Goal: Task Accomplishment & Management: Manage account settings

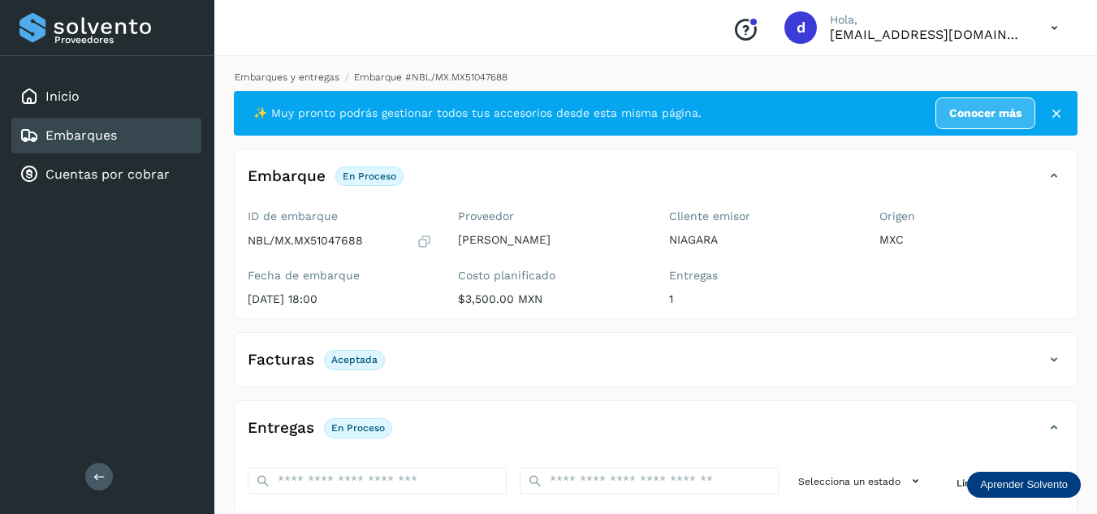
click at [317, 75] on link "Embarques y entregas" at bounding box center [287, 76] width 105 height 11
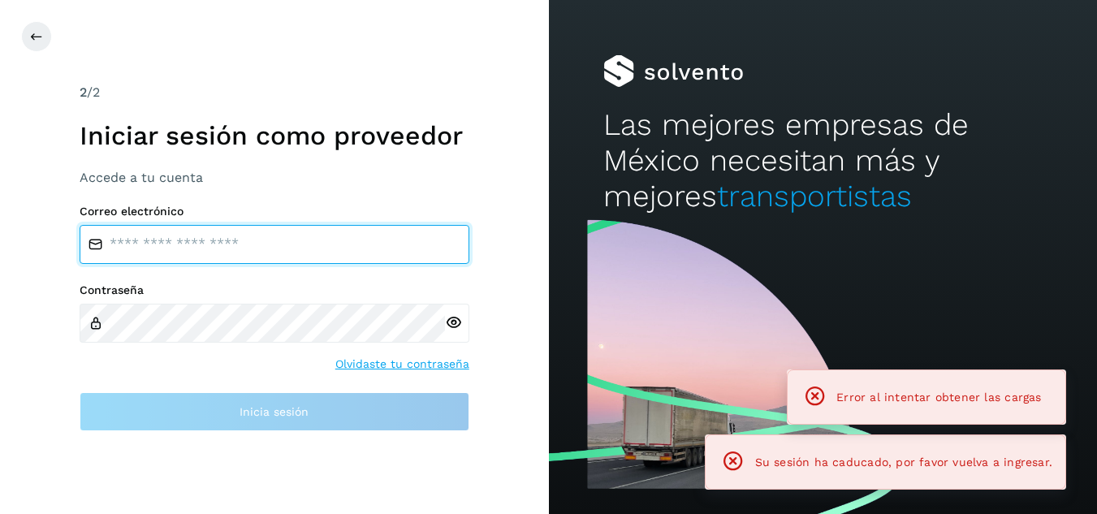
type input "**********"
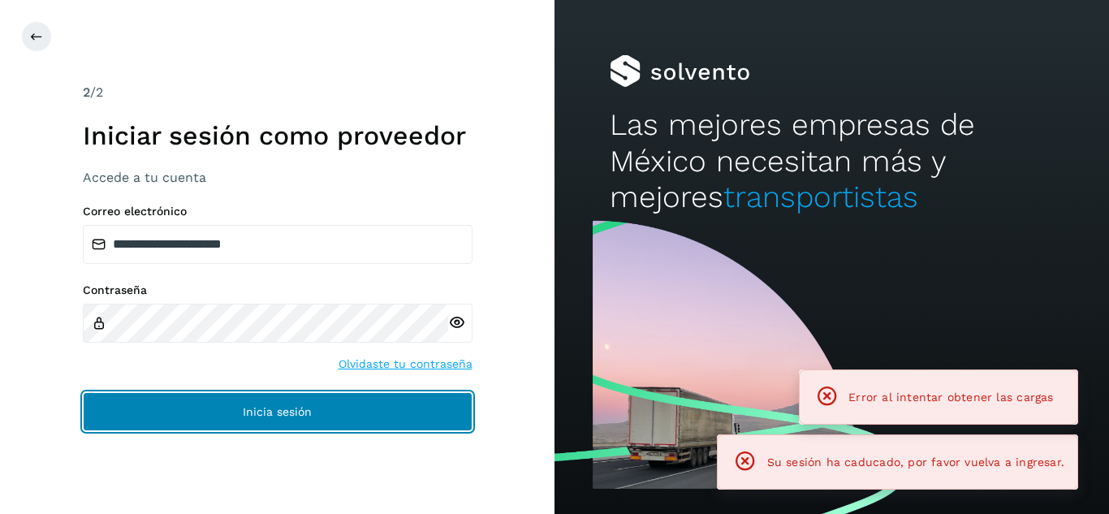
click at [308, 421] on button "Inicia sesión" at bounding box center [278, 411] width 390 height 39
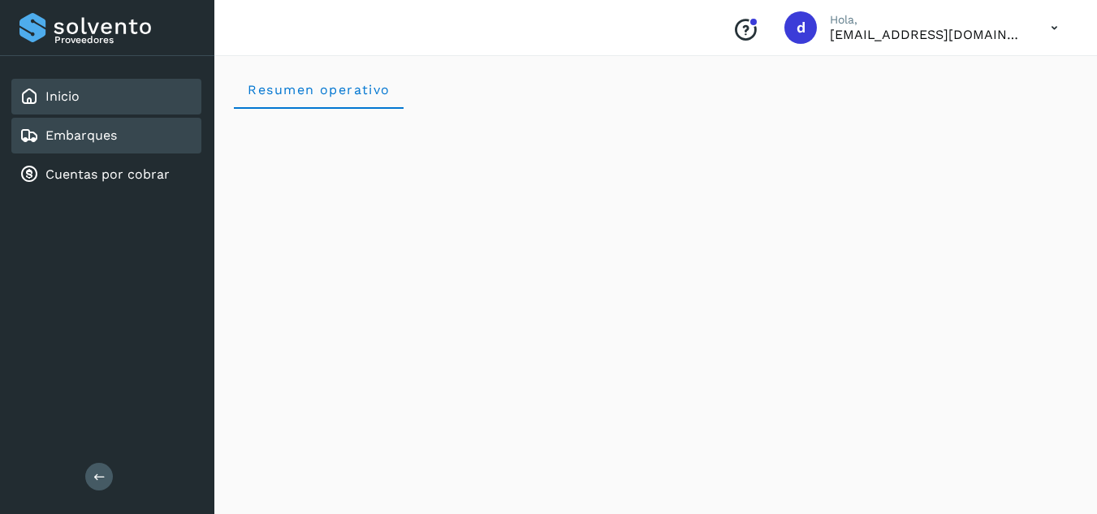
click at [168, 140] on div "Embarques" at bounding box center [106, 136] width 190 height 36
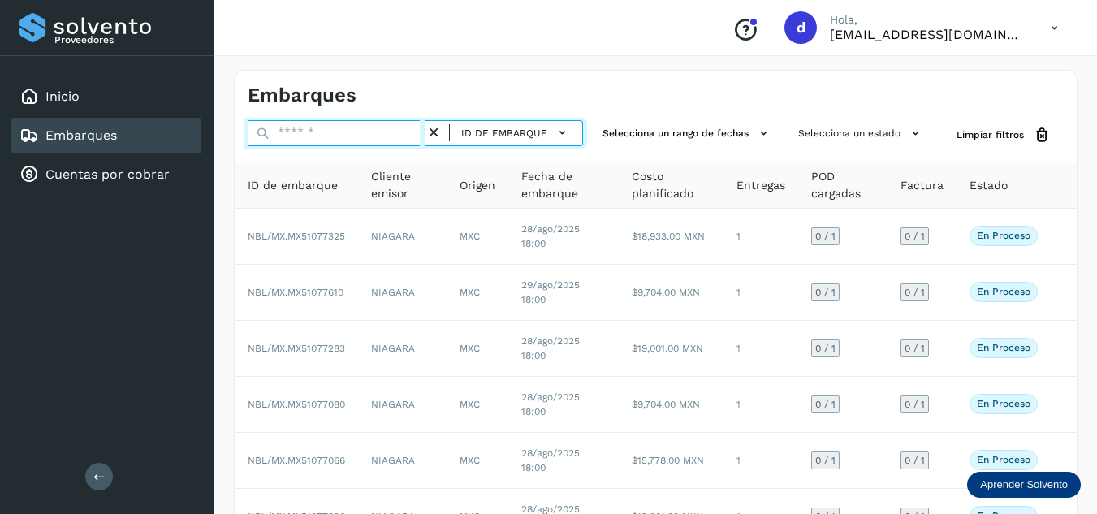
click at [347, 132] on input "text" at bounding box center [337, 133] width 178 height 26
paste input "**********"
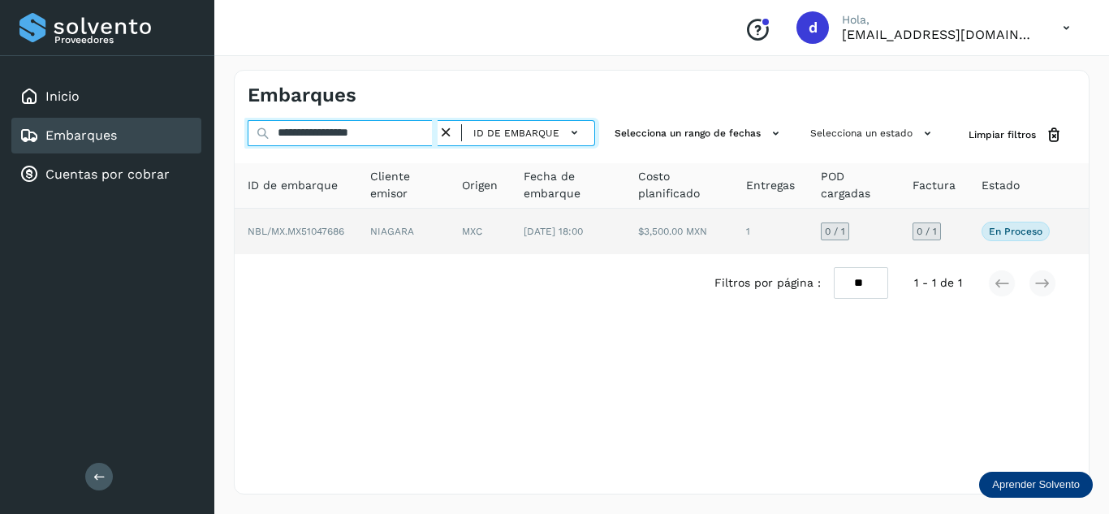
type input "**********"
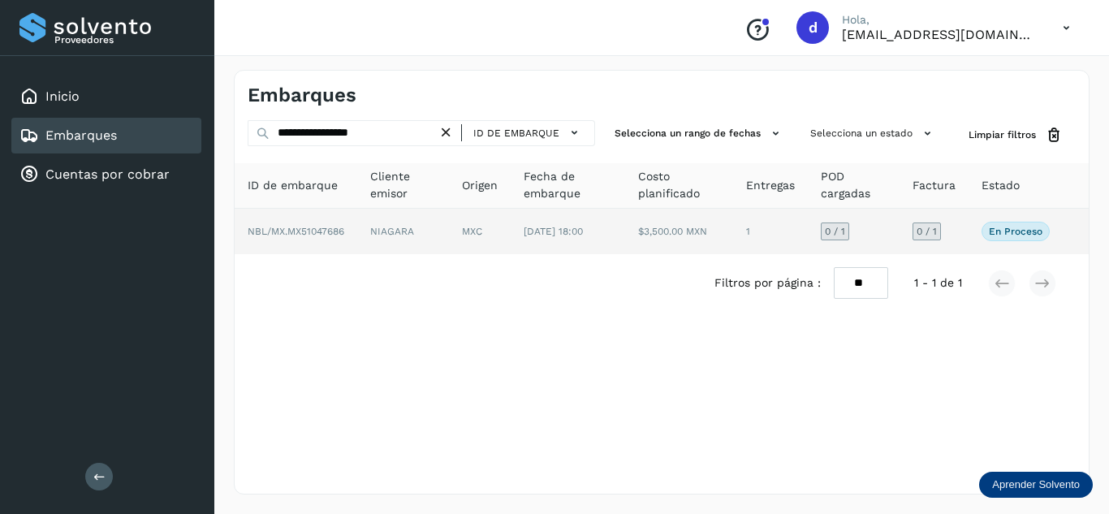
click at [344, 231] on span "NBL/MX.MX51047686" at bounding box center [296, 231] width 97 height 11
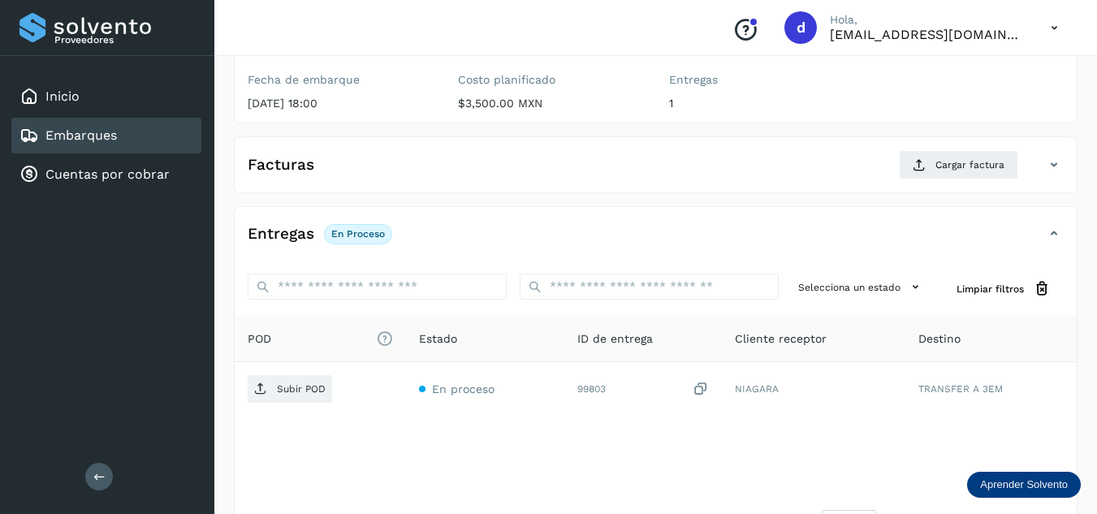
scroll to position [227, 0]
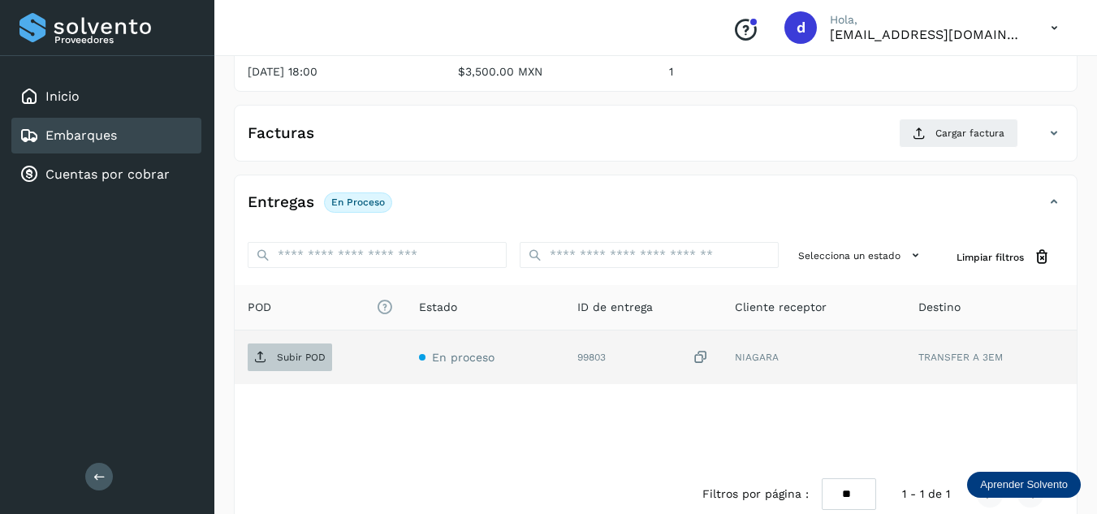
click at [297, 360] on p "Subir POD" at bounding box center [301, 357] width 49 height 11
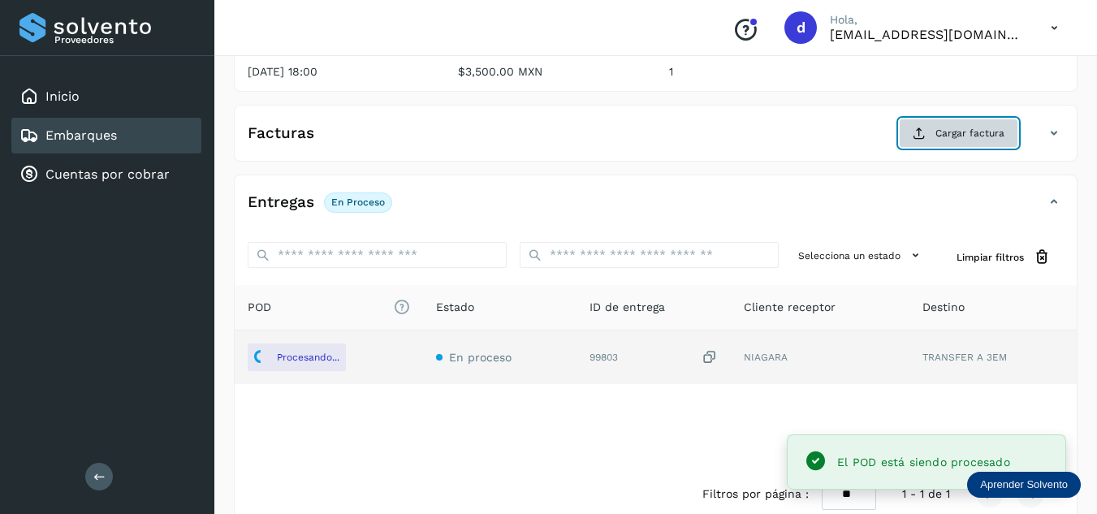
click at [978, 130] on span "Cargar factura" at bounding box center [969, 133] width 69 height 15
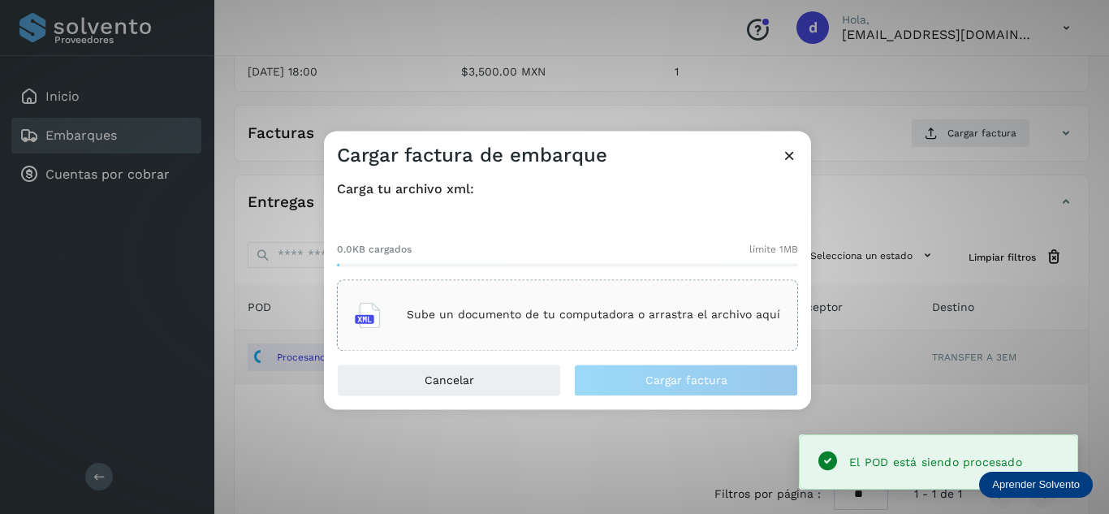
click at [742, 299] on div "Sube un documento de tu computadora o arrastra el archivo aquí" at bounding box center [567, 315] width 425 height 44
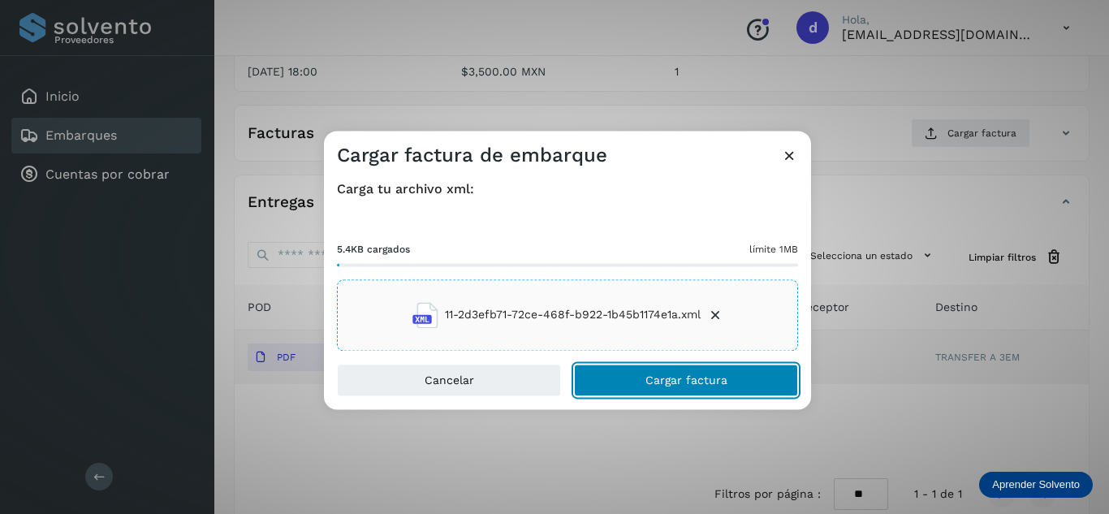
click at [712, 369] on button "Cargar factura" at bounding box center [686, 380] width 224 height 32
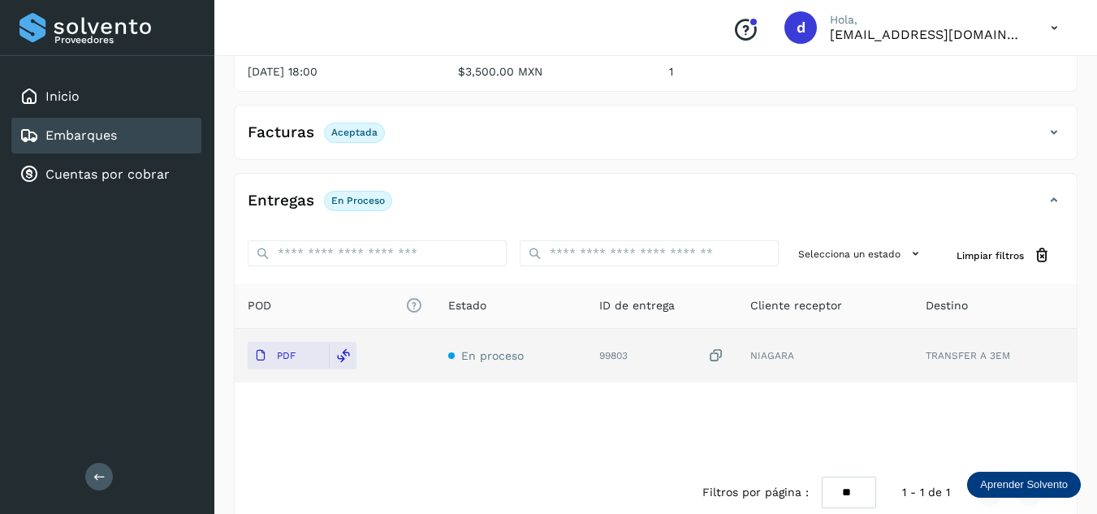
click at [1093, 54] on div "Conoce nuestros beneficios d Hola, [EMAIL_ADDRESS][DOMAIN_NAME]" at bounding box center [655, 28] width 882 height 56
click at [1092, 54] on div "Conoce nuestros beneficios d Hola, [EMAIL_ADDRESS][DOMAIN_NAME]" at bounding box center [655, 28] width 882 height 56
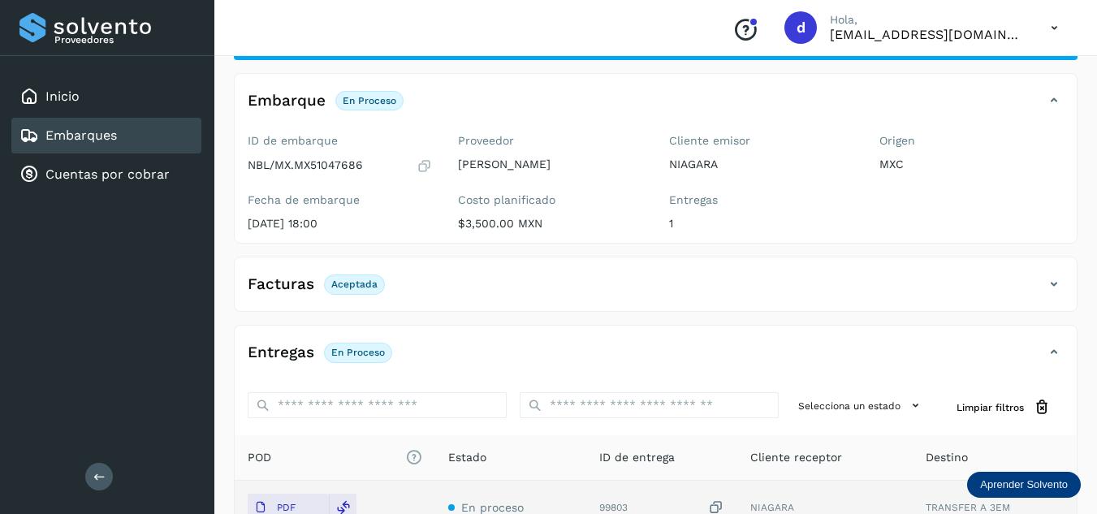
scroll to position [0, 0]
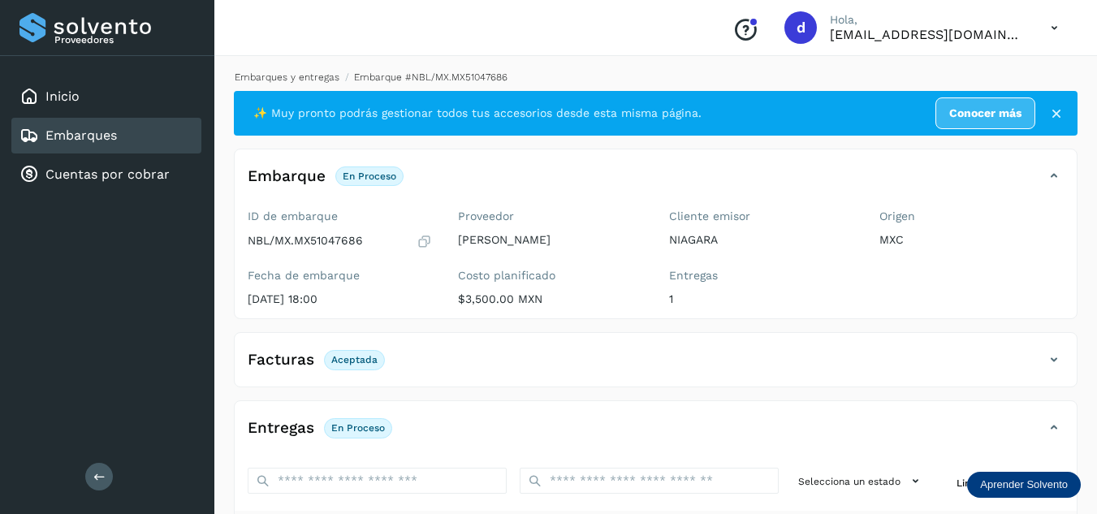
click at [322, 75] on link "Embarques y entregas" at bounding box center [287, 76] width 105 height 11
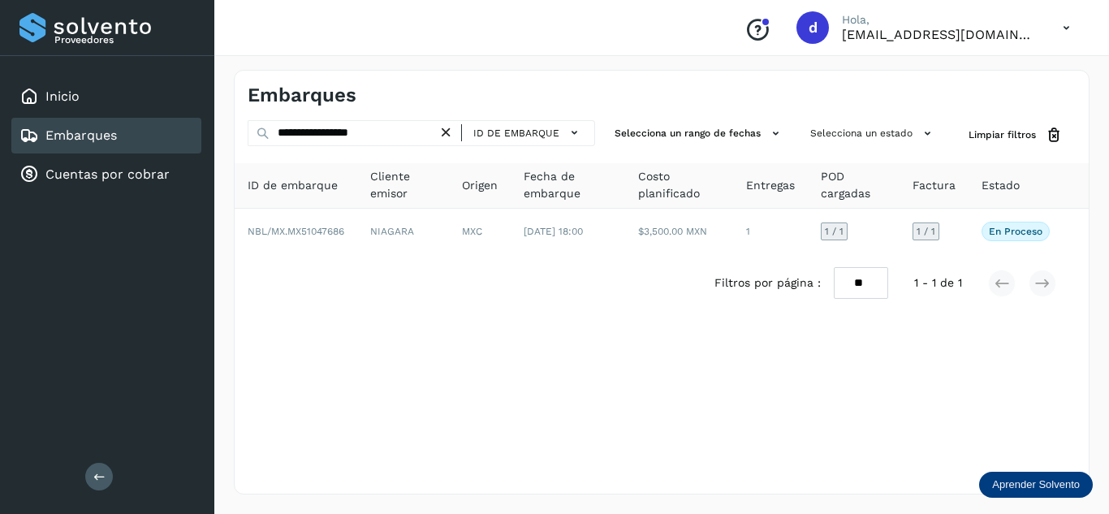
click at [450, 133] on icon at bounding box center [446, 132] width 17 height 17
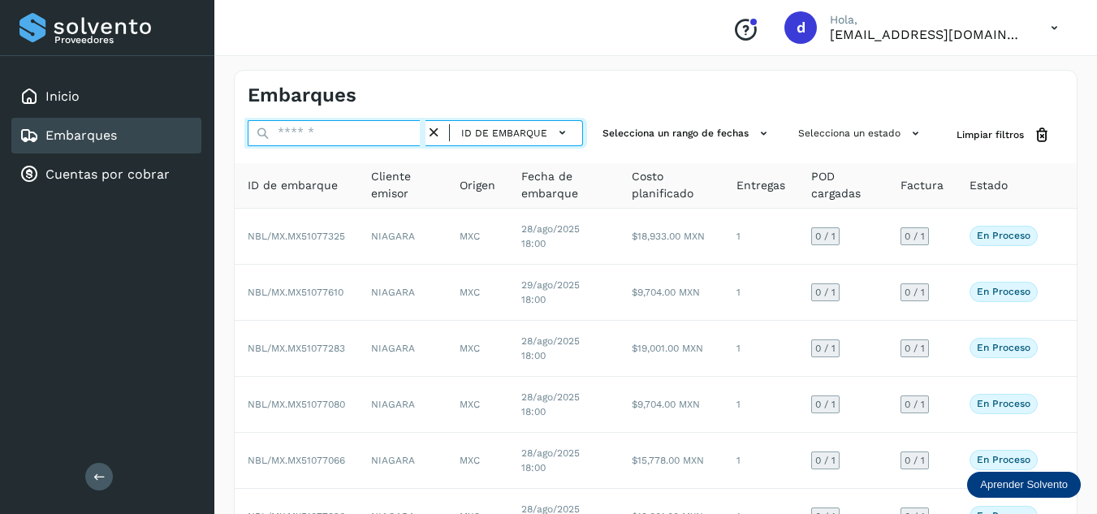
click at [399, 134] on input "text" at bounding box center [337, 133] width 178 height 26
paste input "**********"
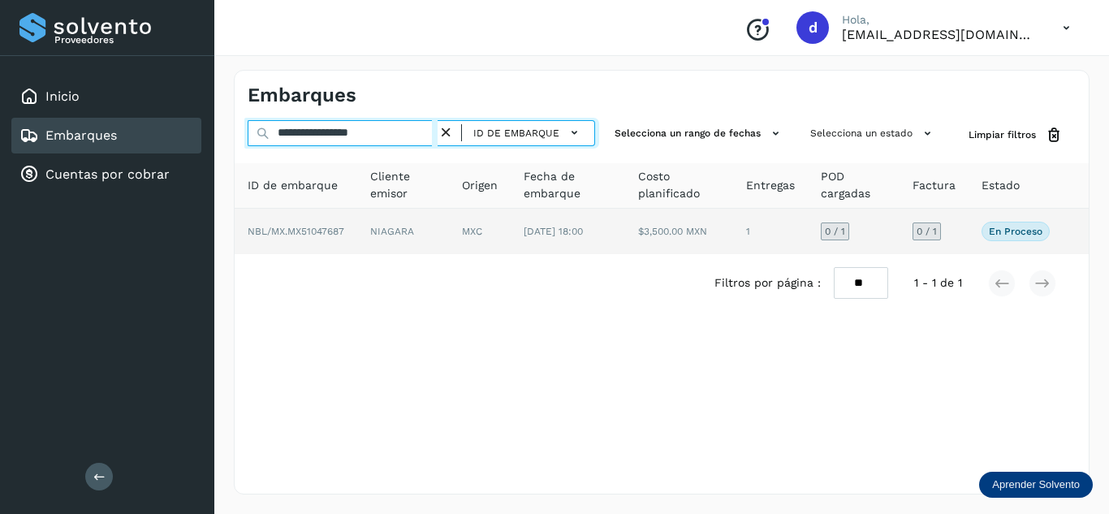
type input "**********"
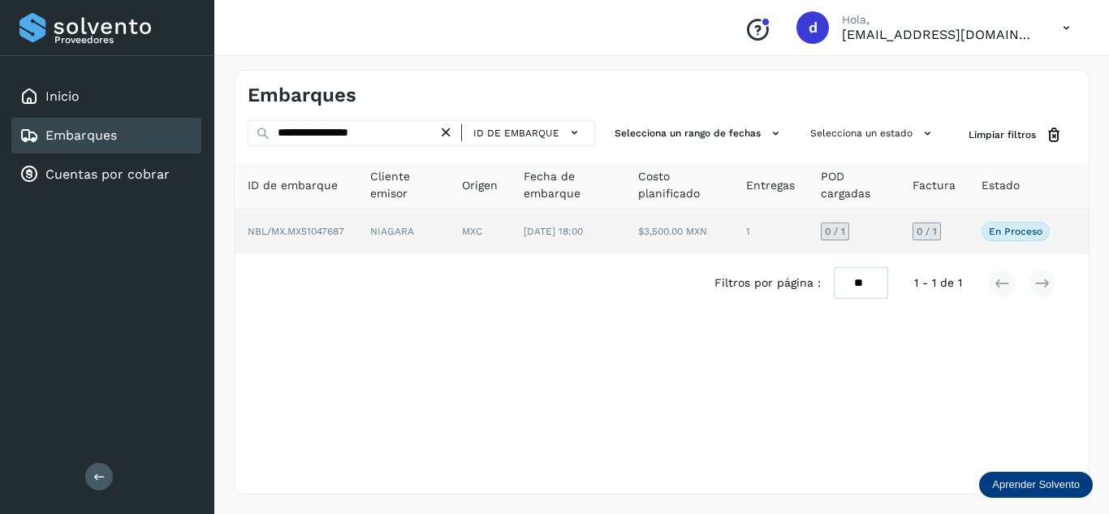
click at [300, 226] on span "NBL/MX.MX51047687" at bounding box center [296, 231] width 97 height 11
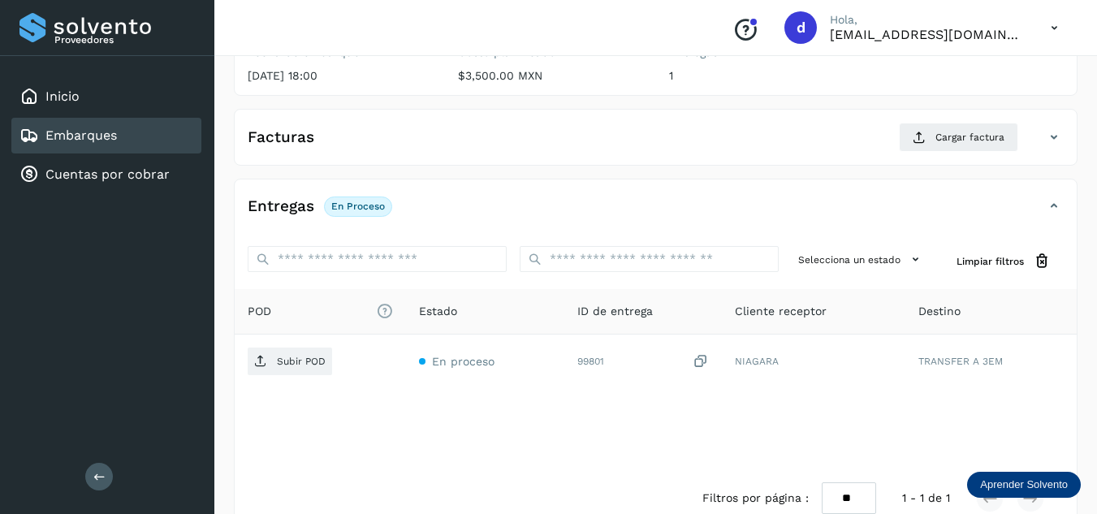
scroll to position [227, 0]
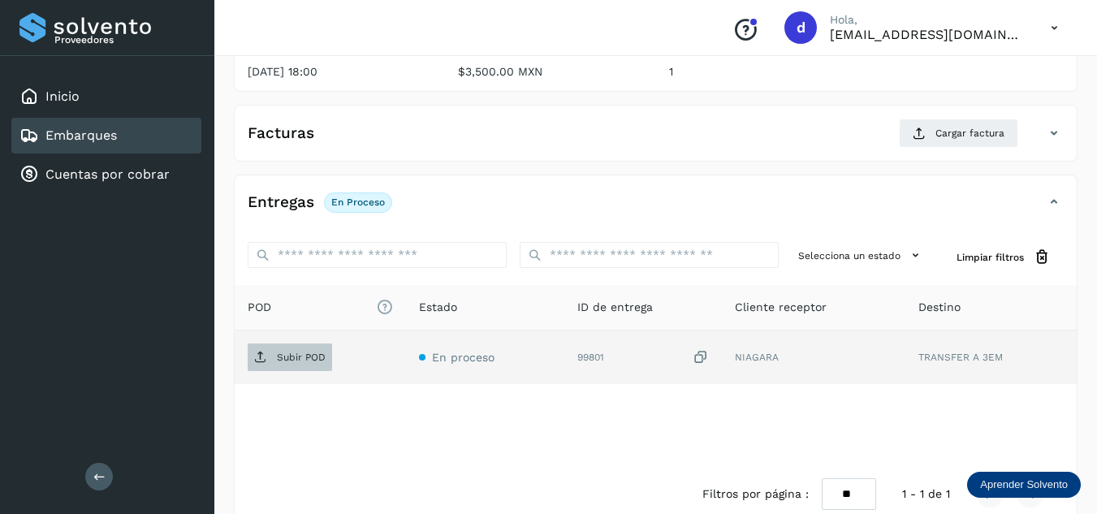
click at [327, 359] on span "Subir POD" at bounding box center [290, 357] width 84 height 26
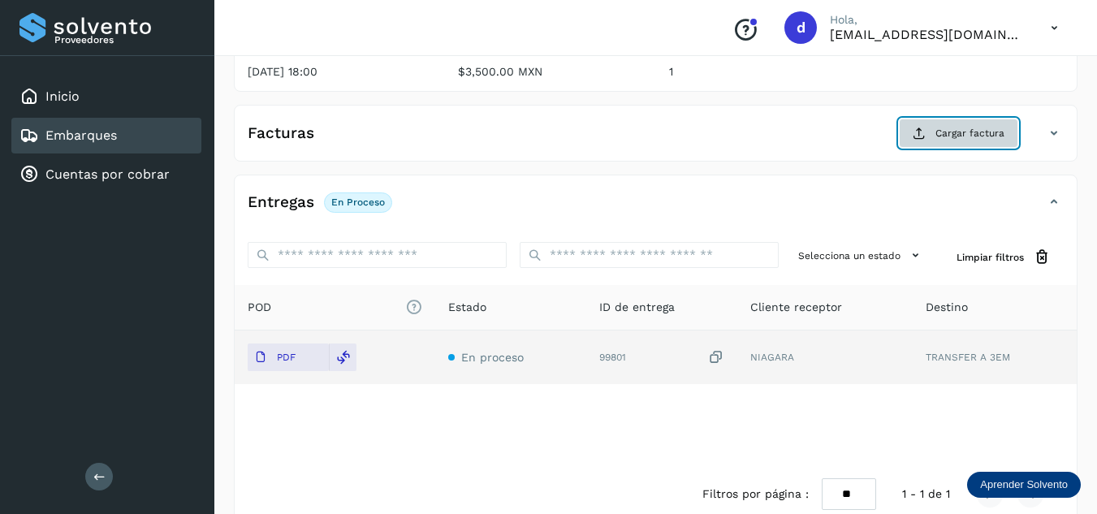
click at [941, 134] on span "Cargar factura" at bounding box center [969, 133] width 69 height 15
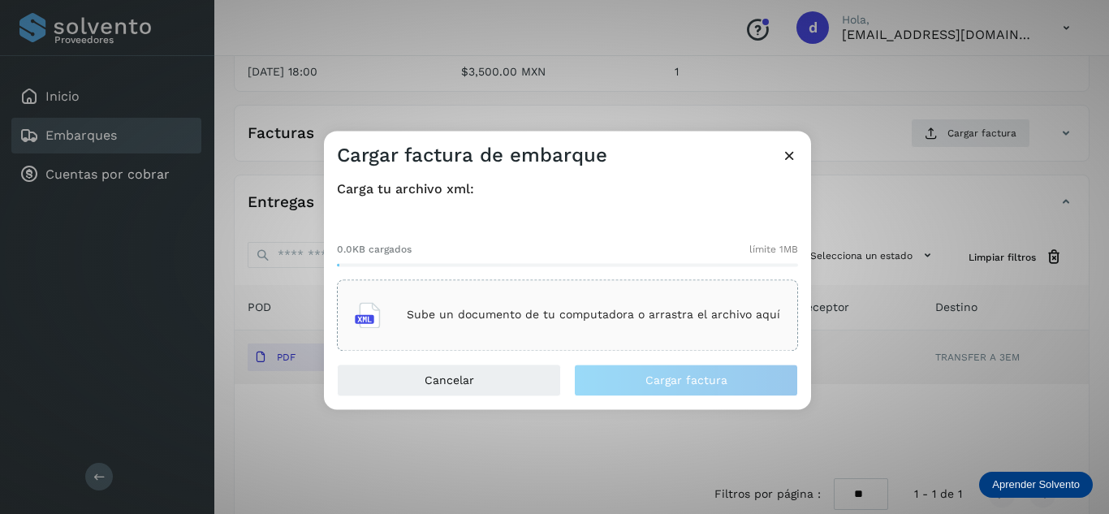
click at [584, 318] on p "Sube un documento de tu computadora o arrastra el archivo aquí" at bounding box center [593, 315] width 373 height 14
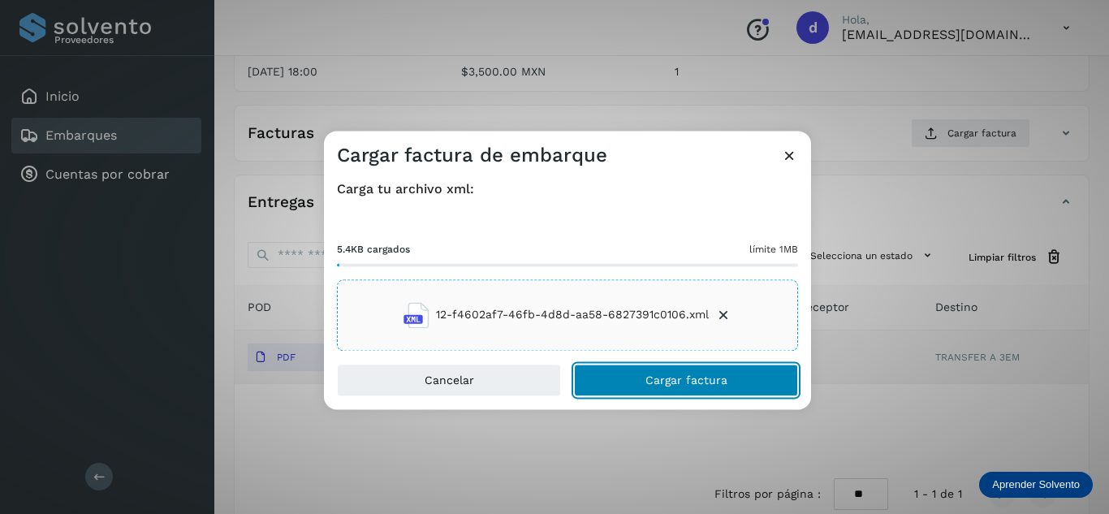
click at [629, 372] on button "Cargar factura" at bounding box center [686, 380] width 224 height 32
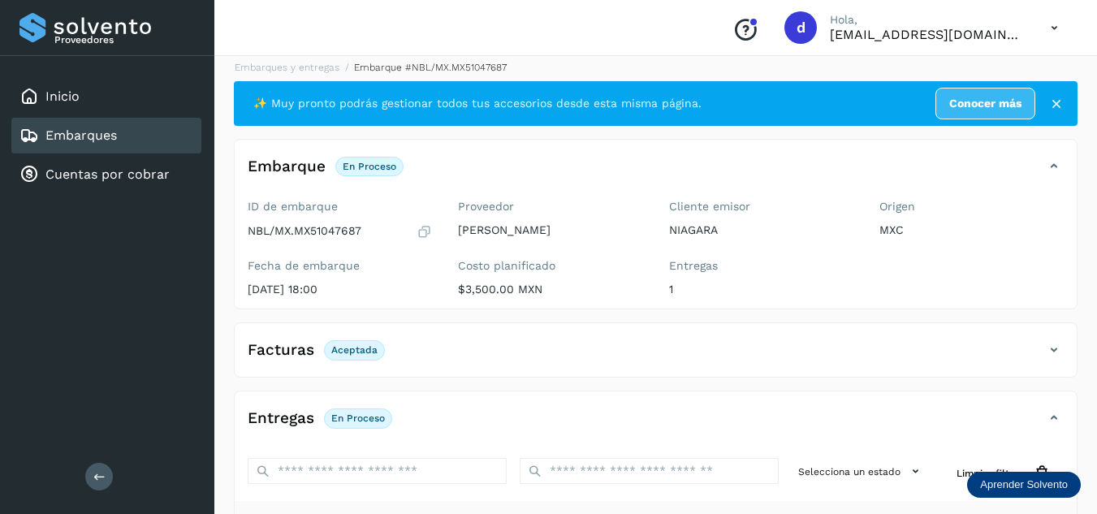
scroll to position [0, 0]
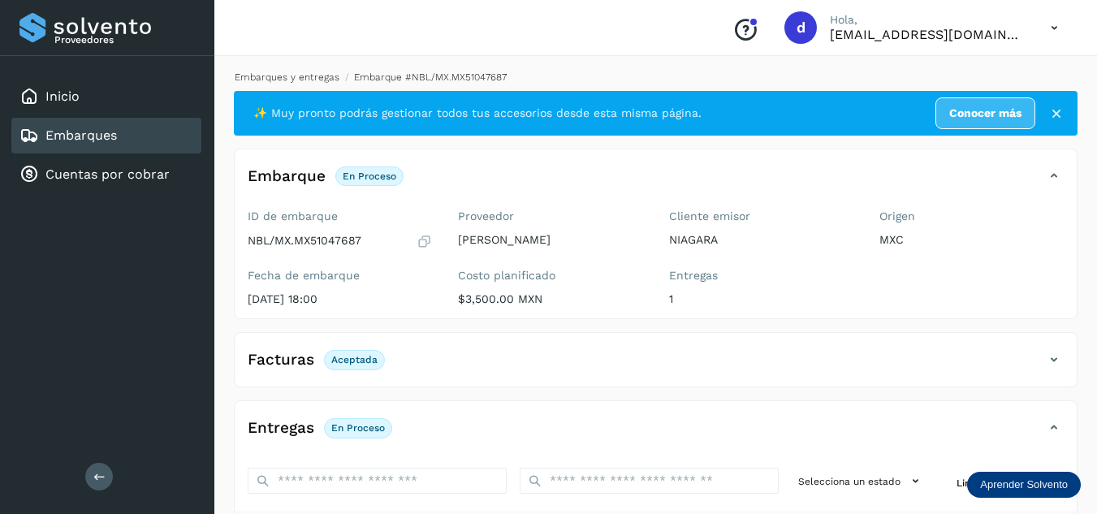
click at [308, 79] on link "Embarques y entregas" at bounding box center [287, 76] width 105 height 11
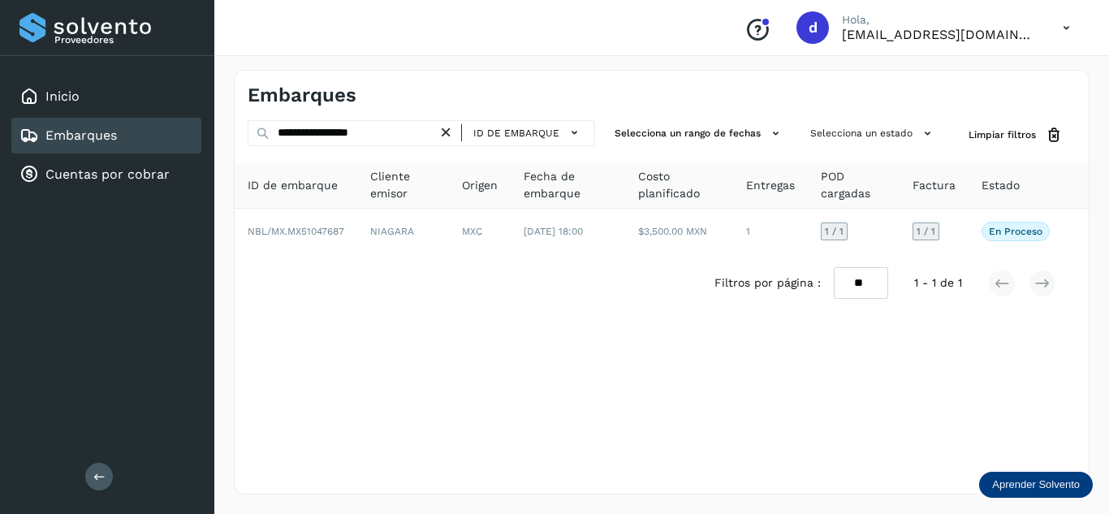
click at [451, 132] on icon at bounding box center [446, 132] width 17 height 17
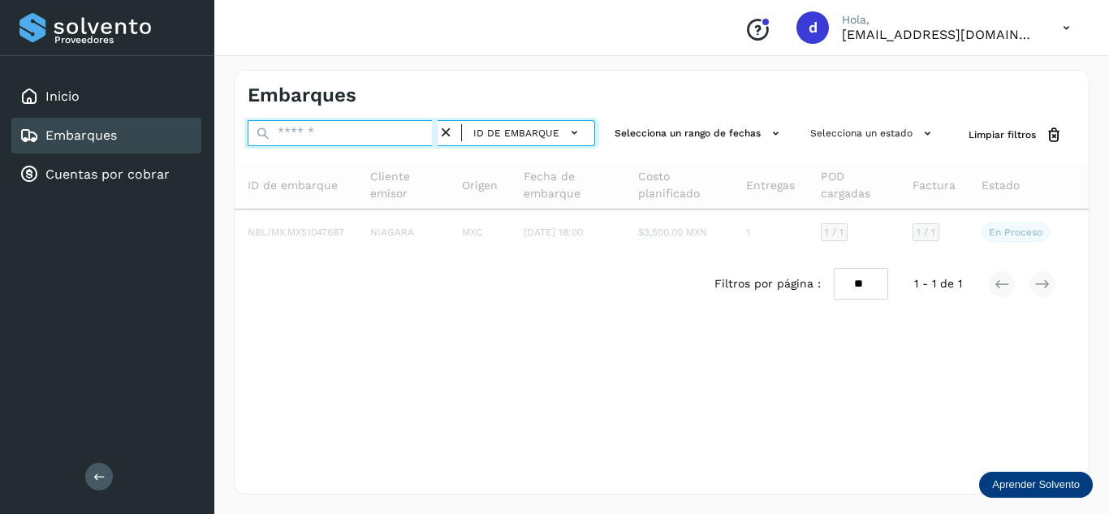
click at [415, 143] on input "text" at bounding box center [343, 133] width 190 height 26
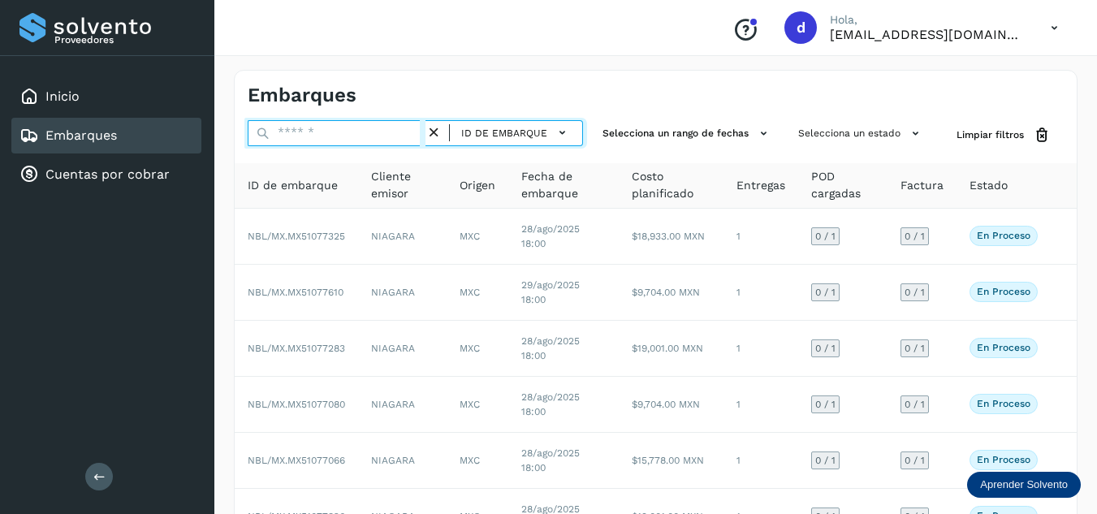
paste input "**********"
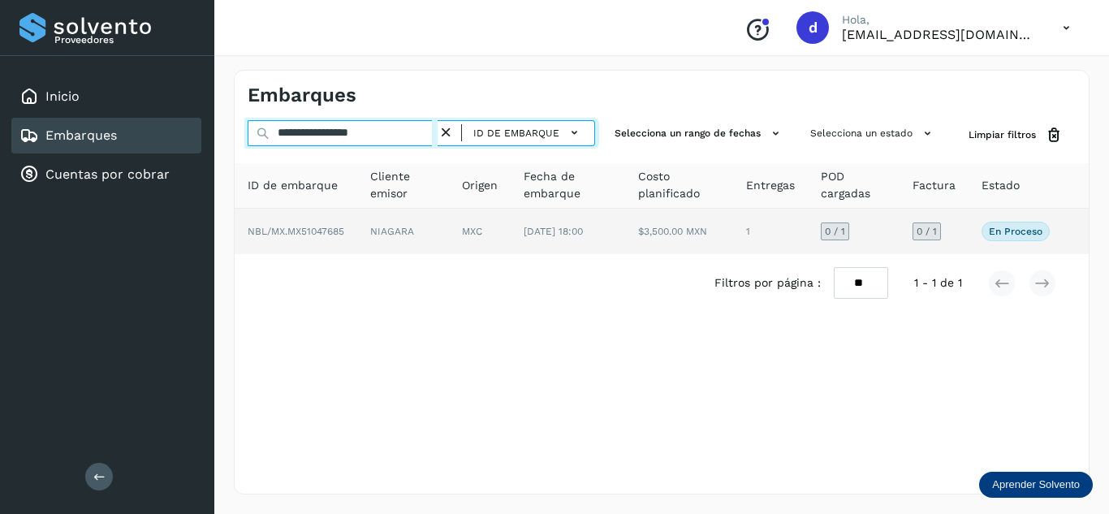
type input "**********"
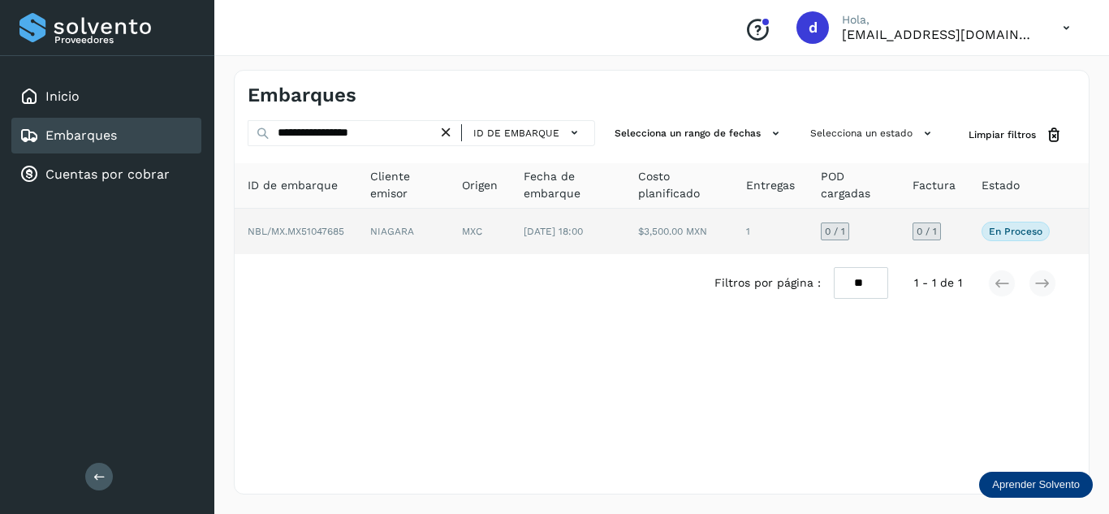
click at [309, 231] on span "NBL/MX.MX51047685" at bounding box center [296, 231] width 97 height 11
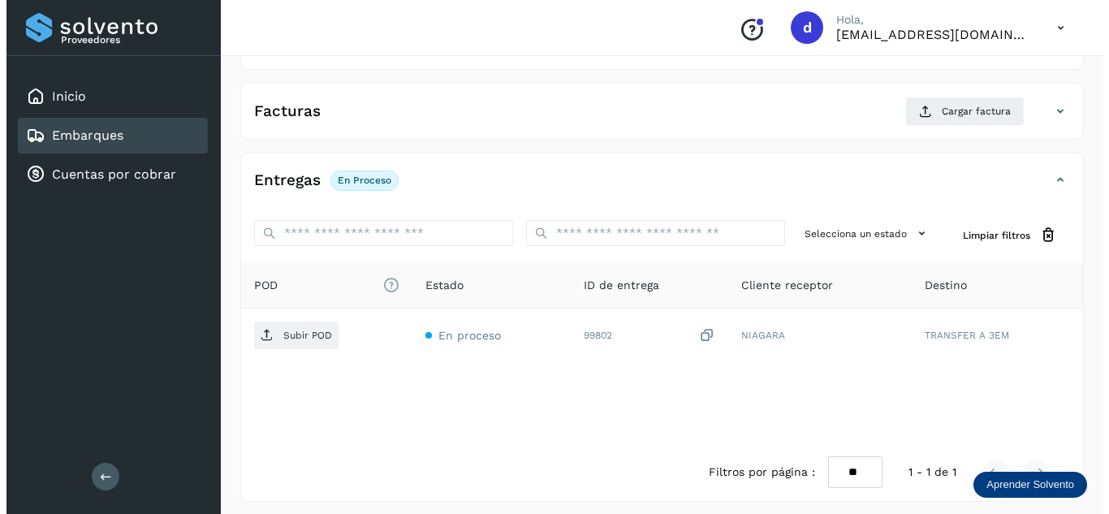
scroll to position [257, 0]
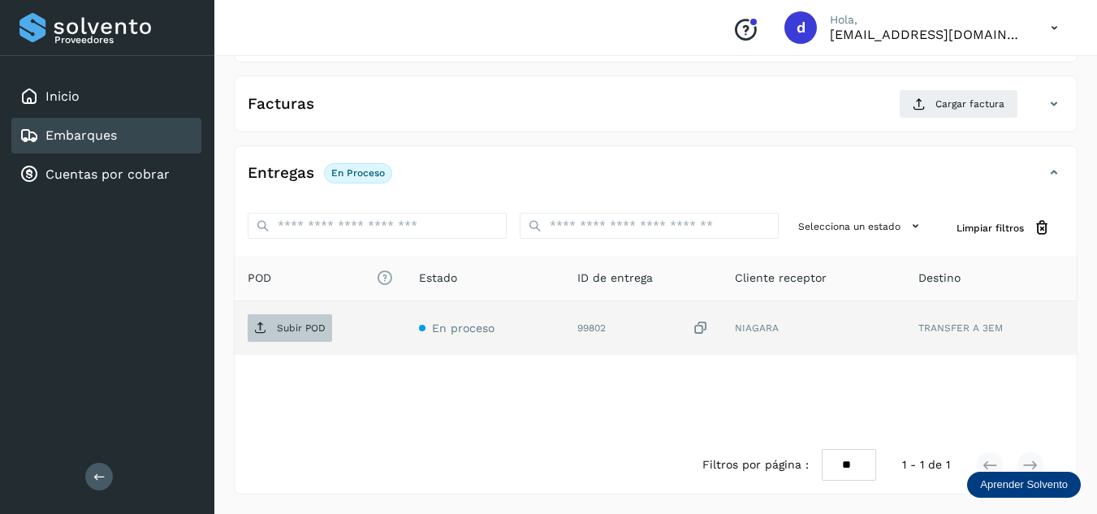
click at [295, 325] on p "Subir POD" at bounding box center [301, 327] width 49 height 11
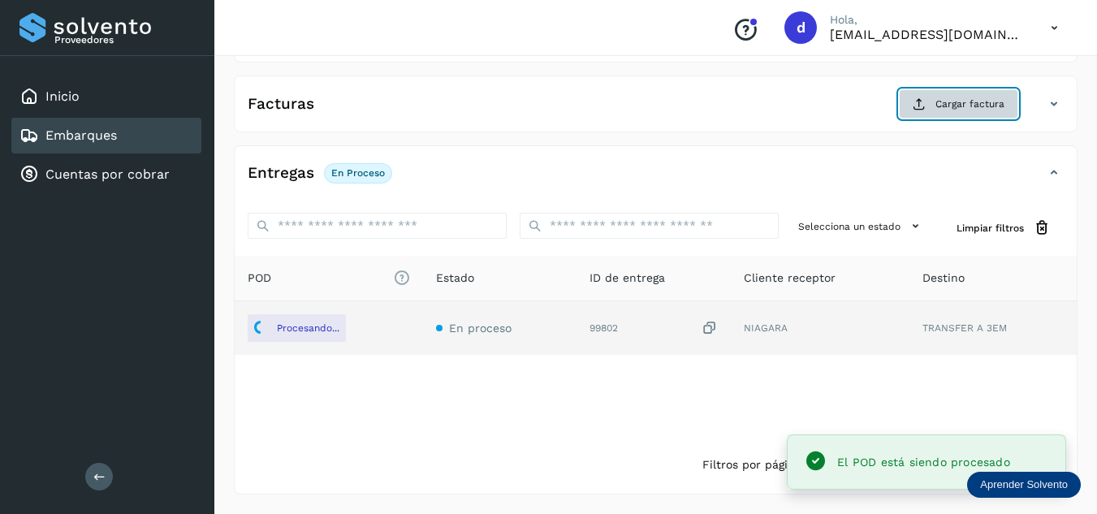
click at [942, 114] on button "Cargar factura" at bounding box center [958, 103] width 119 height 29
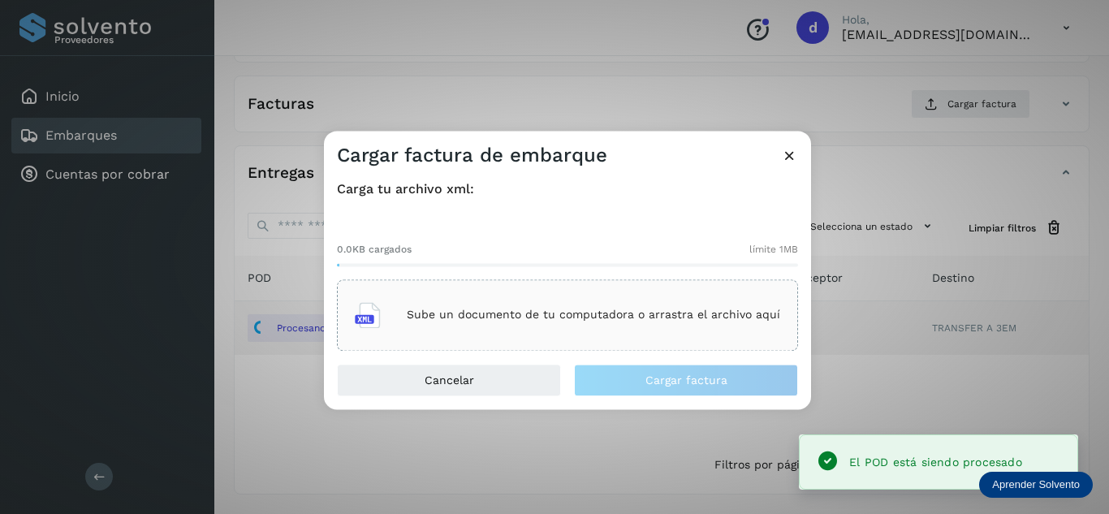
click at [511, 323] on div "Sube un documento de tu computadora o arrastra el archivo aquí" at bounding box center [567, 315] width 425 height 44
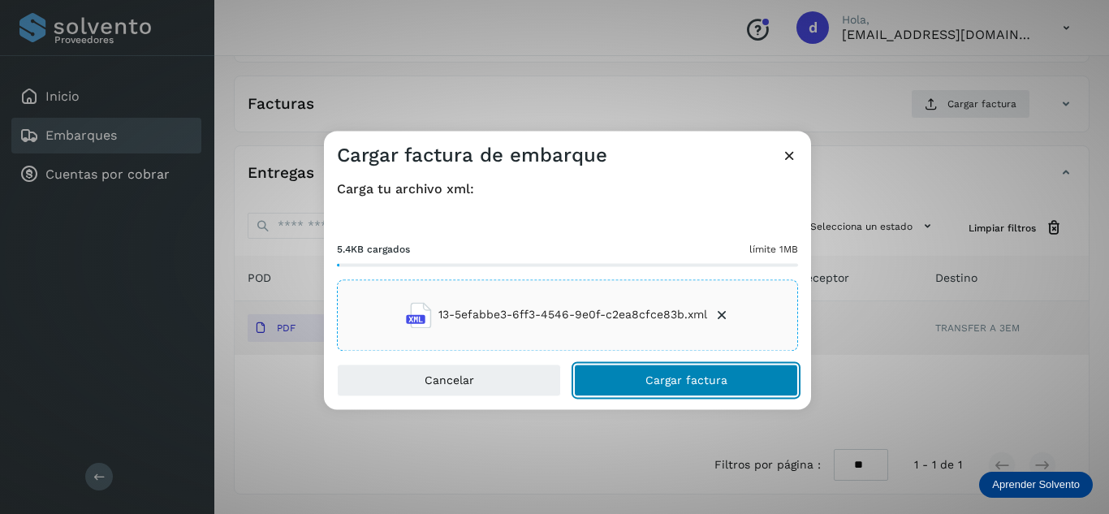
click at [652, 384] on span "Cargar factura" at bounding box center [686, 379] width 82 height 11
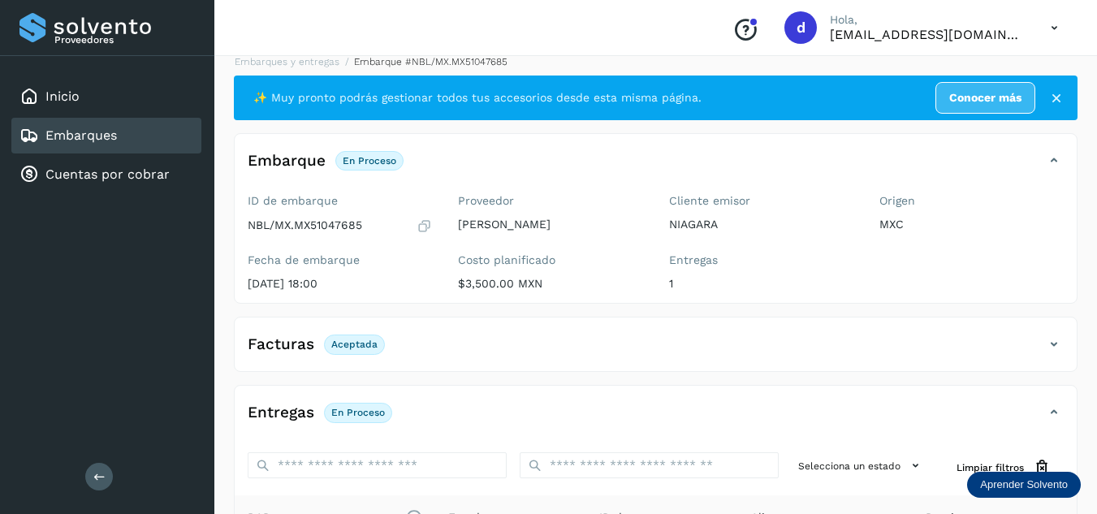
scroll to position [0, 0]
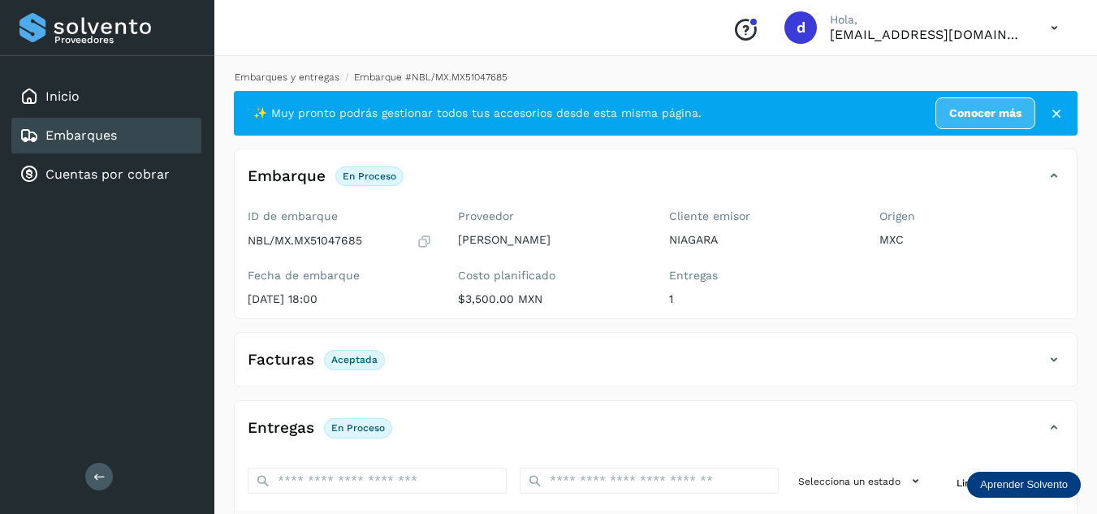
click at [325, 75] on link "Embarques y entregas" at bounding box center [287, 76] width 105 height 11
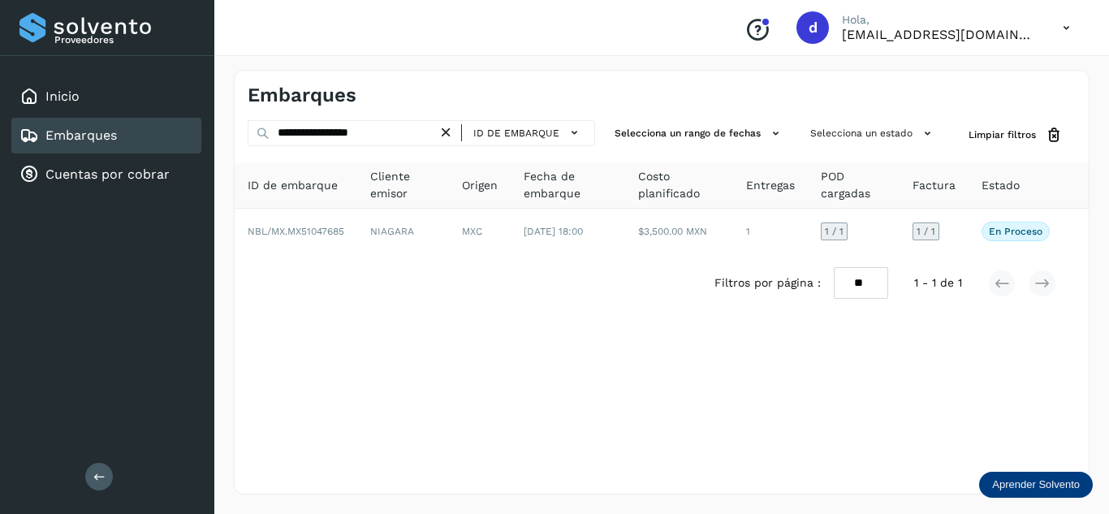
click at [450, 139] on icon at bounding box center [446, 132] width 17 height 17
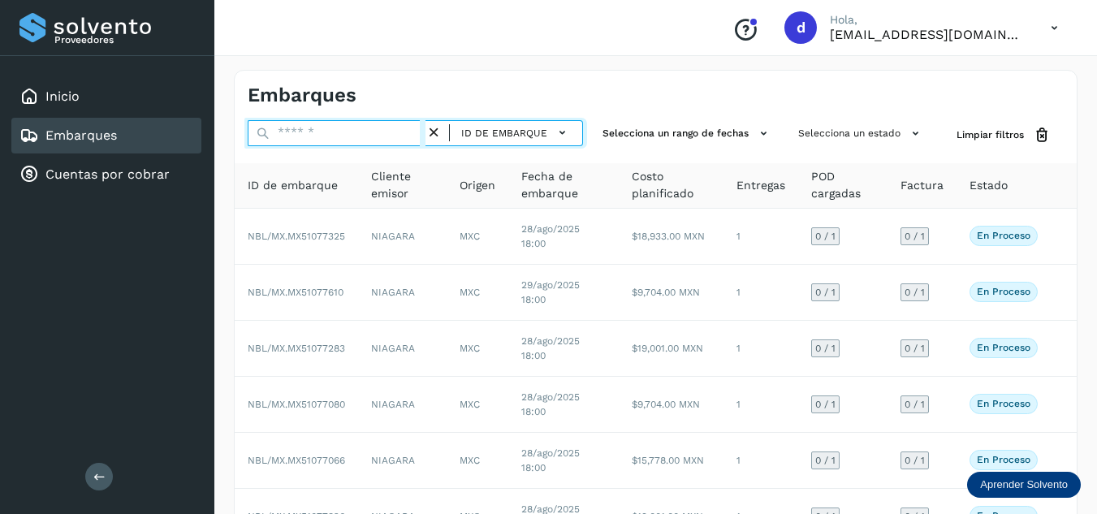
click at [413, 135] on input "text" at bounding box center [337, 133] width 178 height 26
paste input "**********"
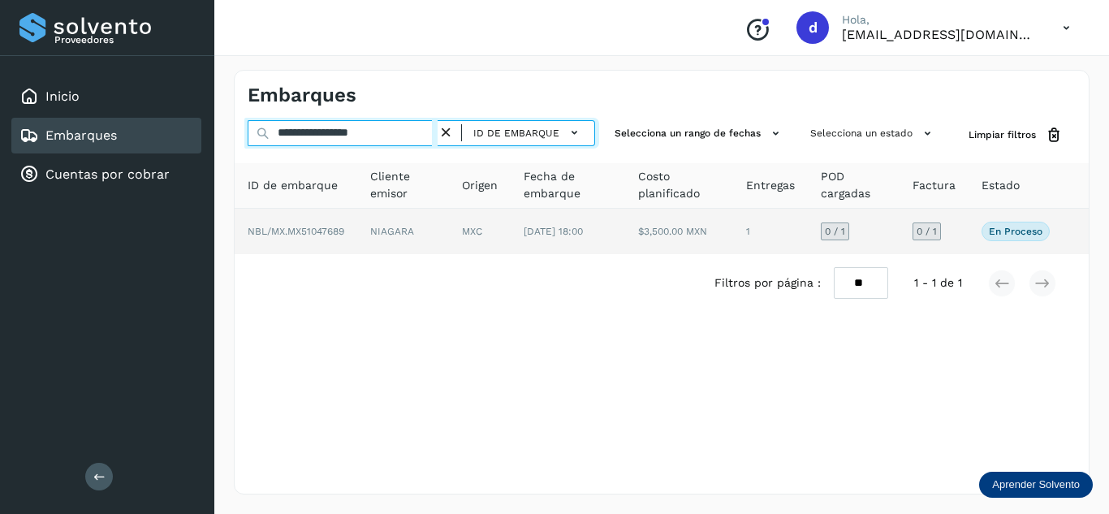
type input "**********"
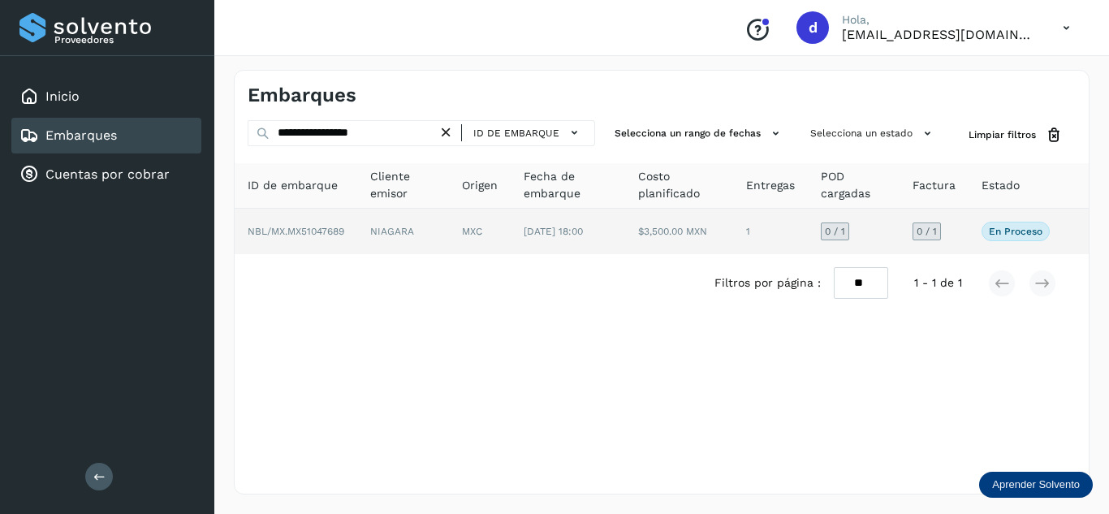
click at [316, 231] on span "NBL/MX.MX51047689" at bounding box center [296, 231] width 97 height 11
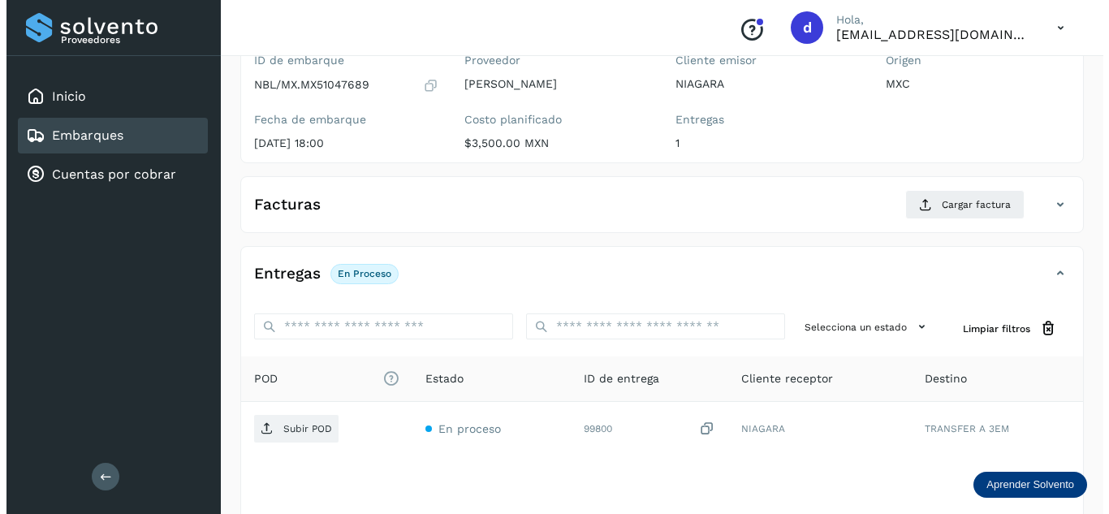
scroll to position [164, 0]
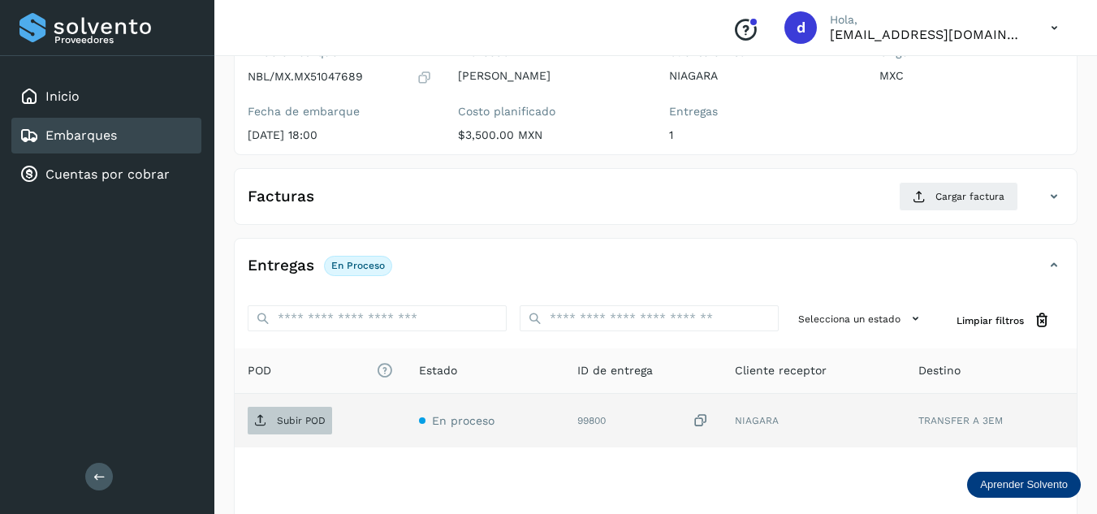
click at [309, 426] on p "Subir POD" at bounding box center [301, 420] width 49 height 11
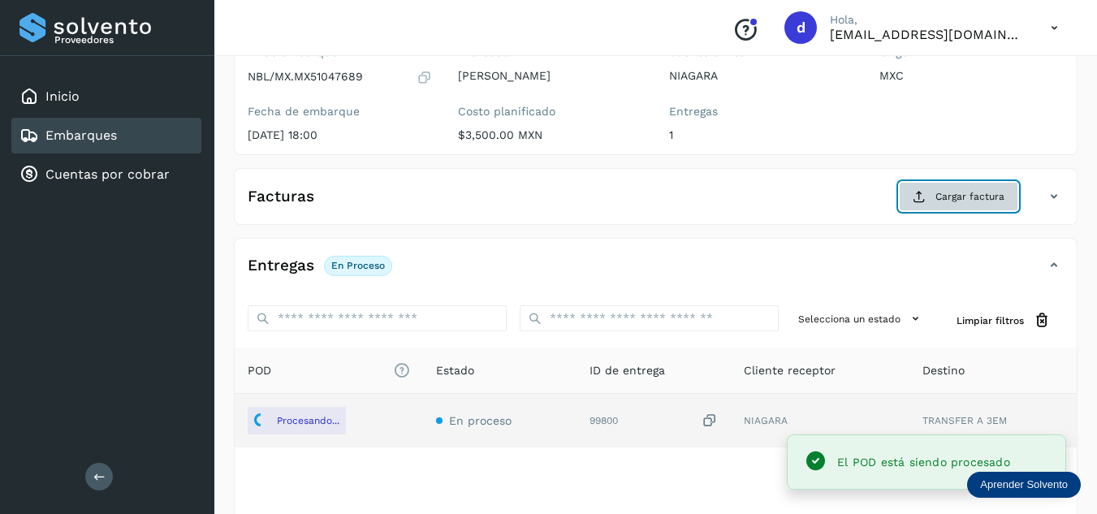
click at [935, 196] on button "Cargar factura" at bounding box center [958, 196] width 119 height 29
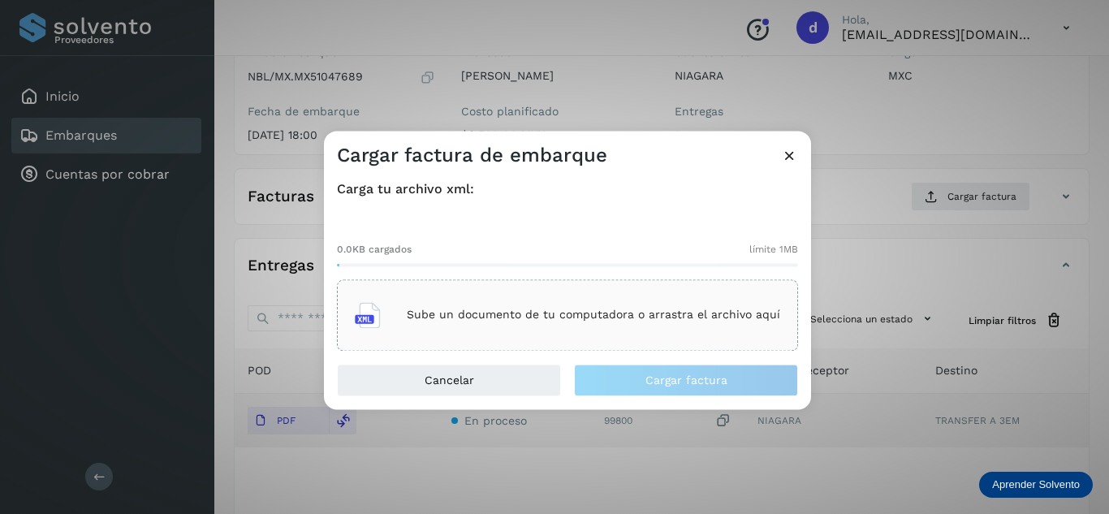
click at [635, 328] on div "Sube un documento de tu computadora o arrastra el archivo aquí" at bounding box center [567, 315] width 425 height 44
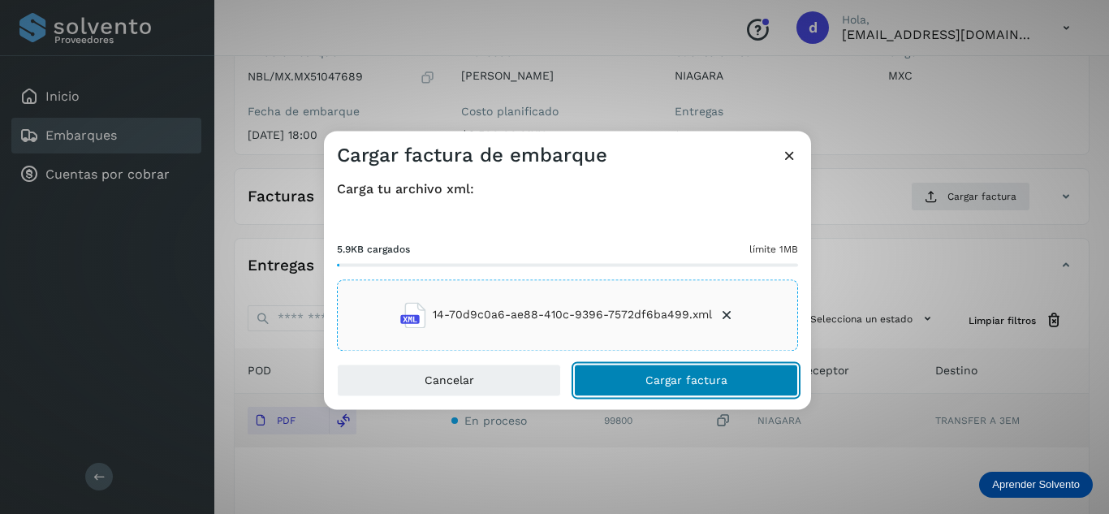
click at [645, 380] on button "Cargar factura" at bounding box center [686, 380] width 224 height 32
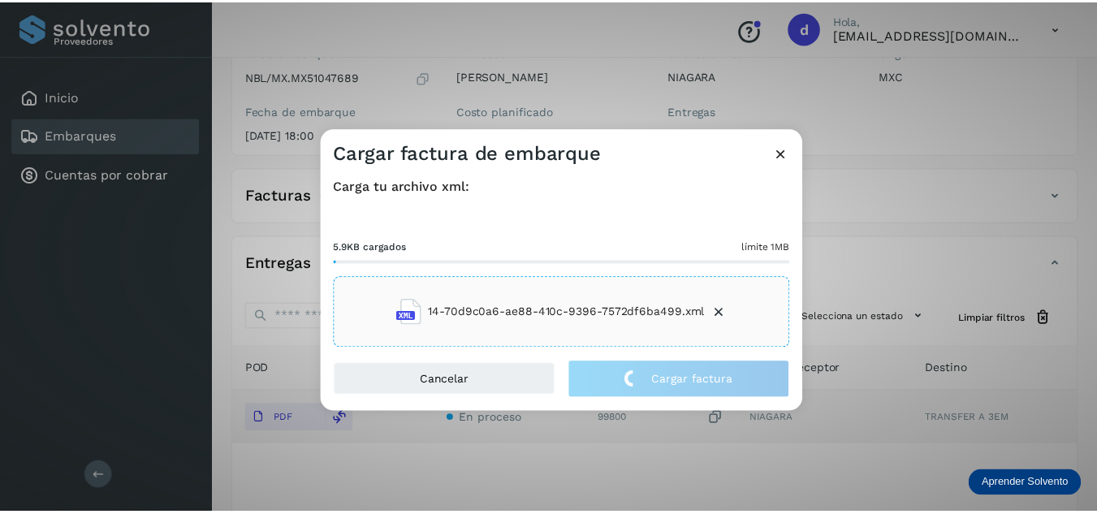
scroll to position [163, 0]
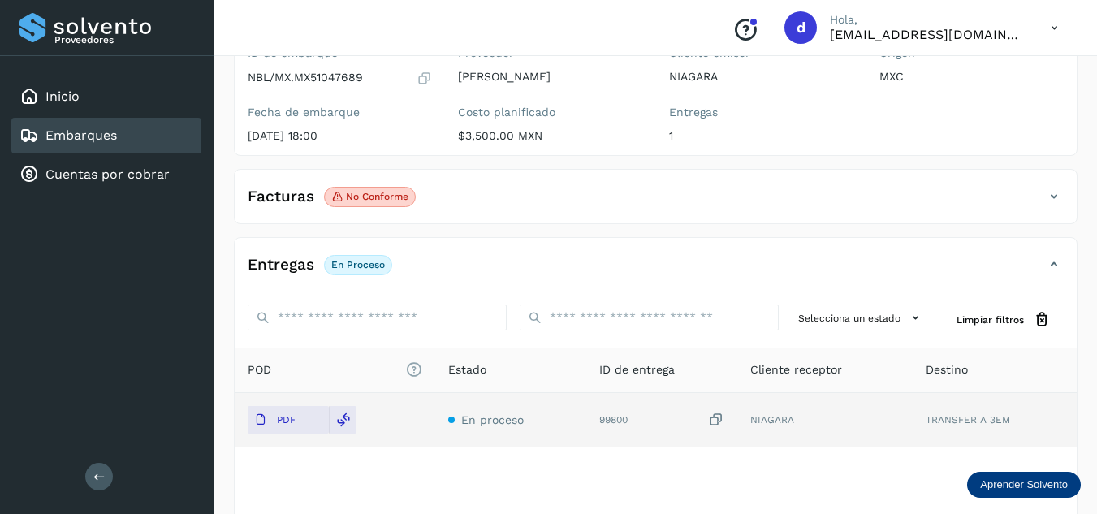
click at [1053, 192] on icon at bounding box center [1053, 196] width 19 height 19
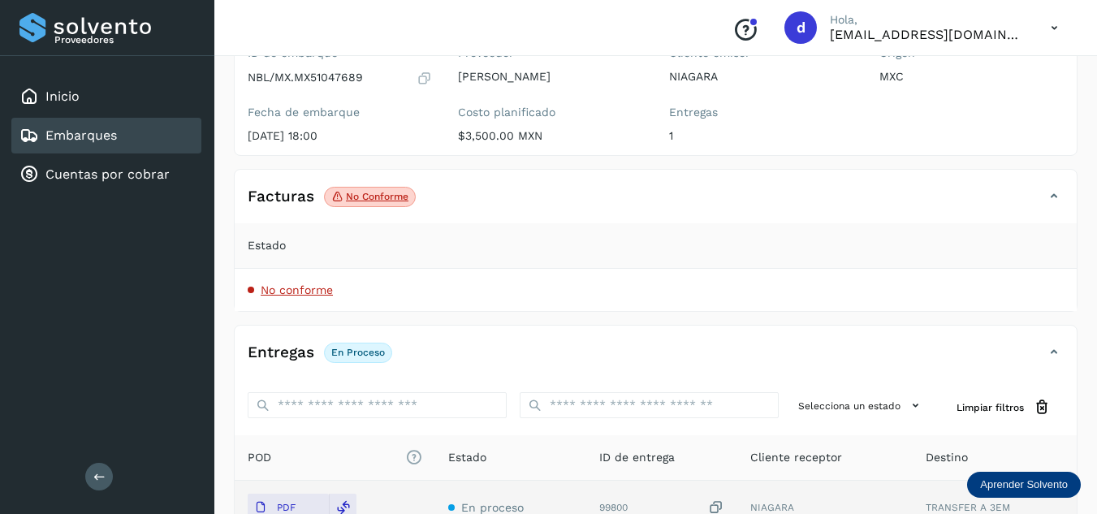
click at [303, 295] on span "No conforme" at bounding box center [297, 289] width 72 height 13
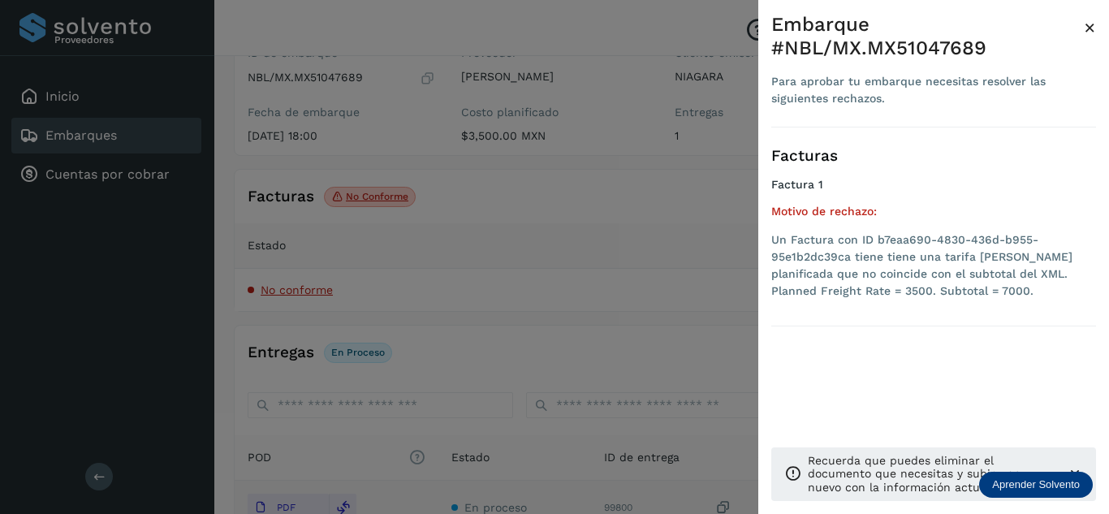
click at [433, 223] on div at bounding box center [554, 257] width 1109 height 514
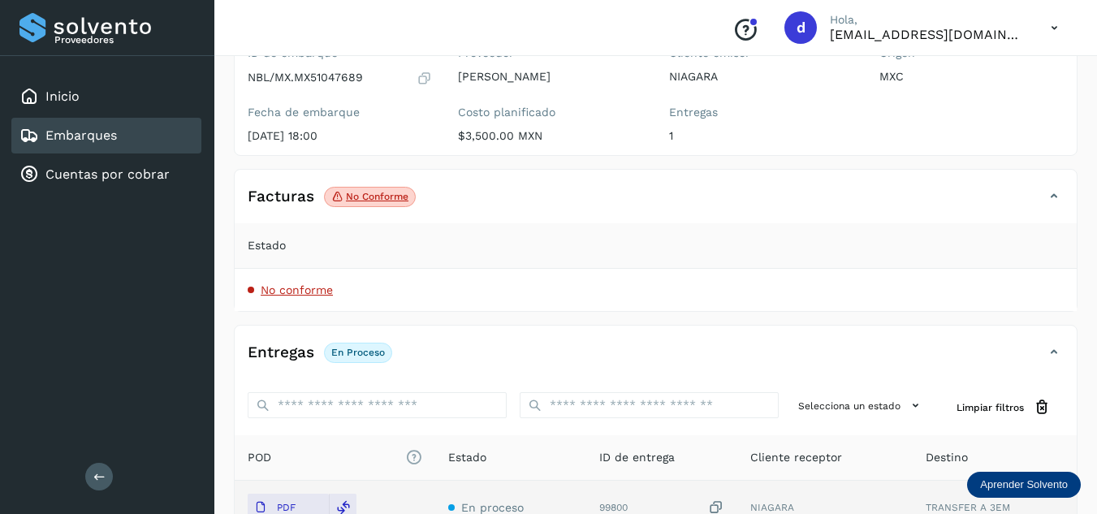
click at [1057, 204] on icon at bounding box center [1053, 196] width 19 height 19
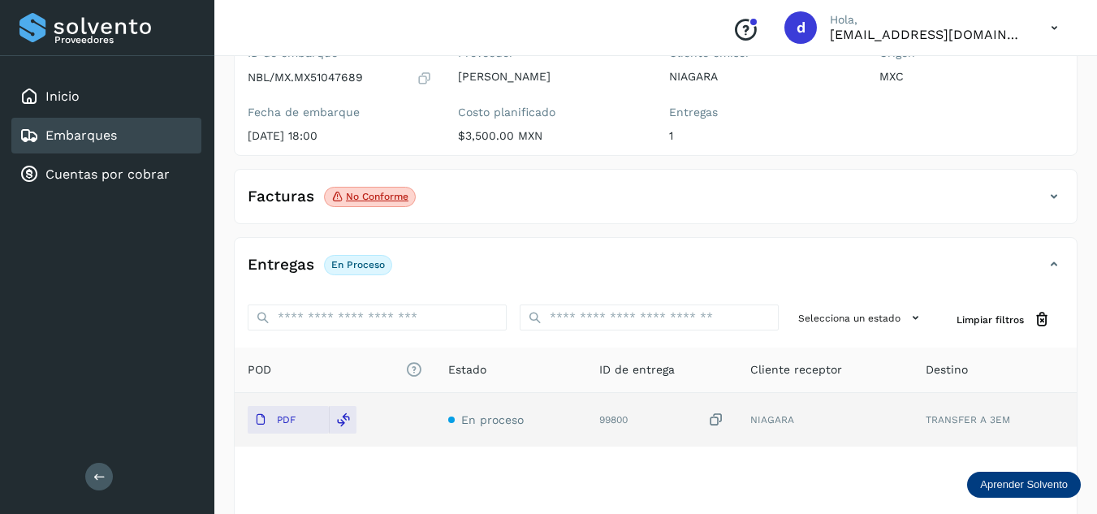
click at [1057, 204] on icon at bounding box center [1053, 196] width 19 height 19
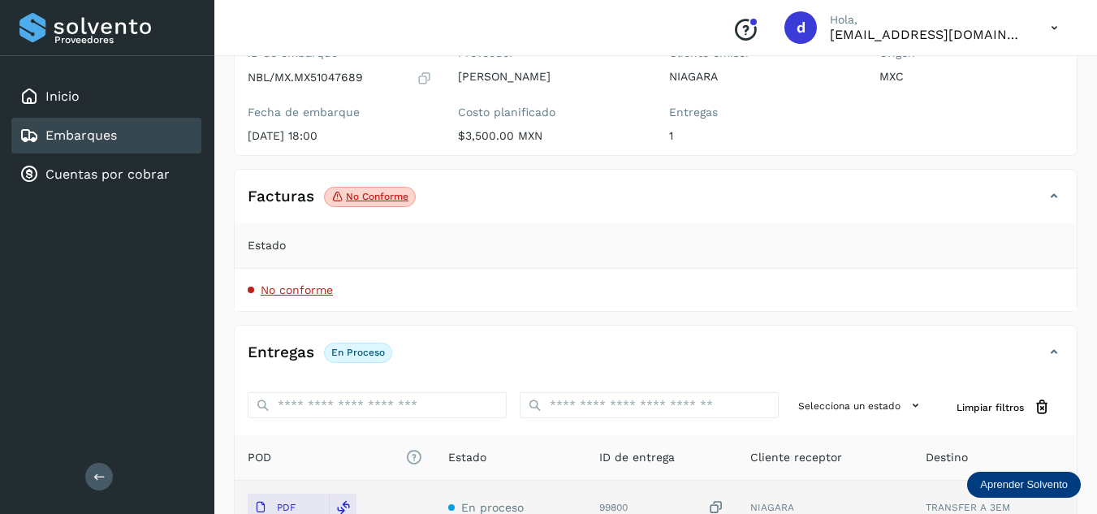
click at [289, 291] on span "No conforme" at bounding box center [297, 289] width 72 height 13
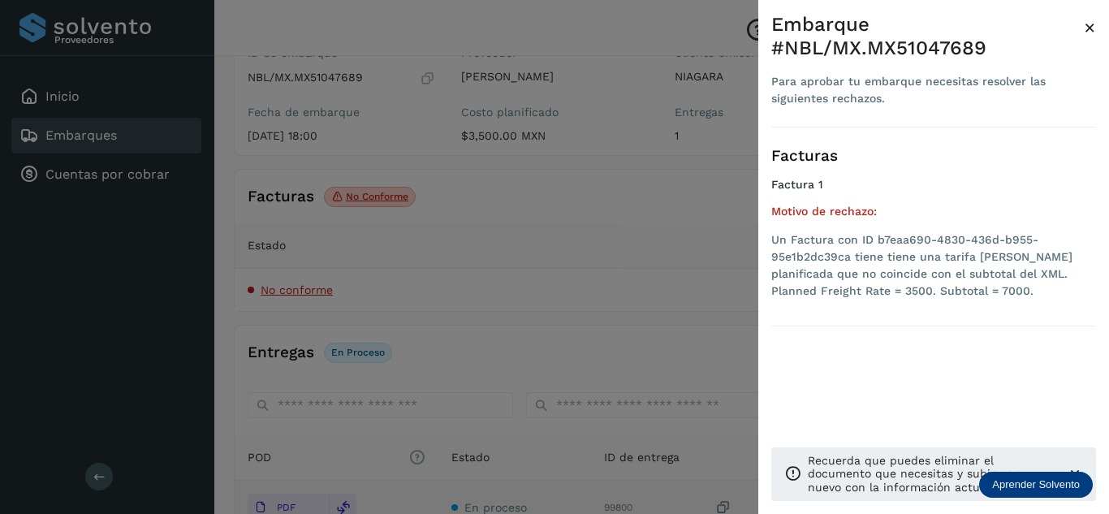
click at [459, 265] on div at bounding box center [554, 257] width 1109 height 514
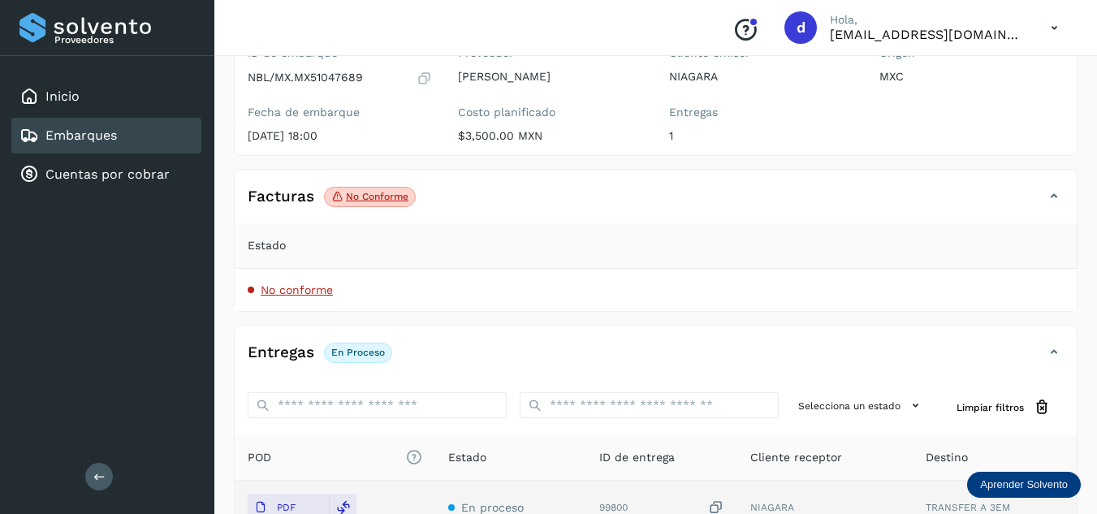
click at [1051, 202] on icon at bounding box center [1053, 196] width 19 height 19
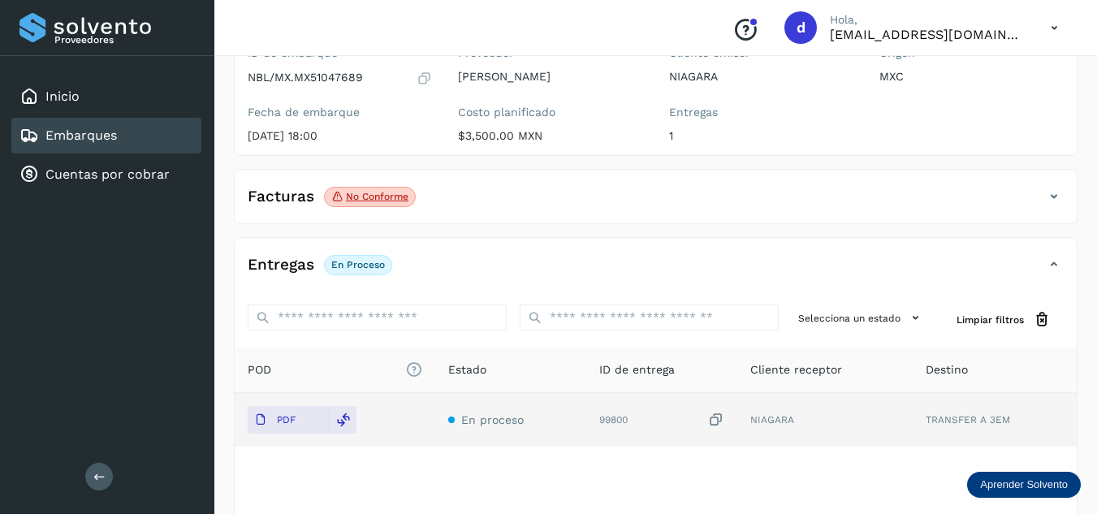
click at [1051, 195] on icon at bounding box center [1053, 196] width 19 height 19
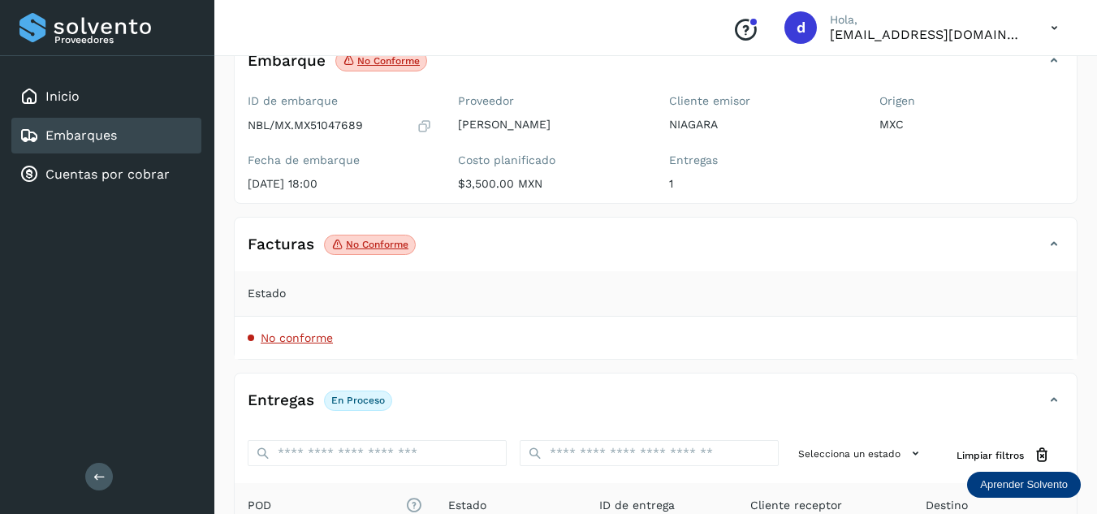
scroll to position [0, 0]
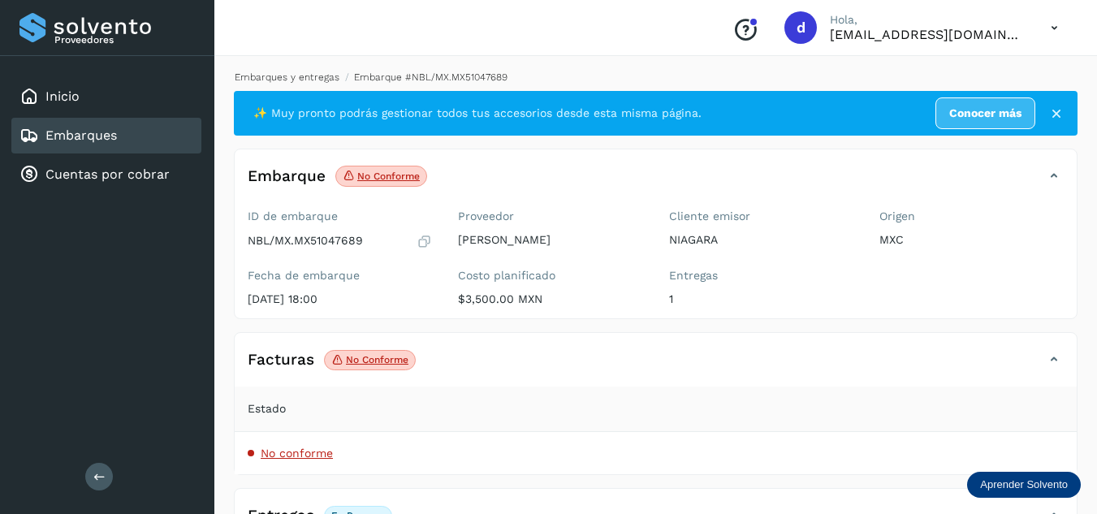
click at [307, 76] on link "Embarques y entregas" at bounding box center [287, 76] width 105 height 11
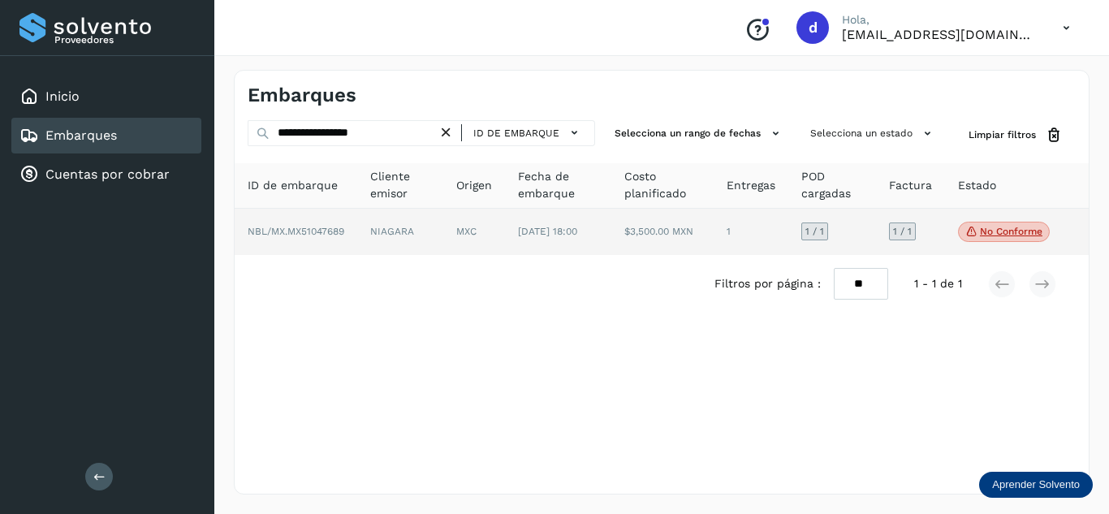
click at [331, 236] on span "NBL/MX.MX51047689" at bounding box center [296, 231] width 97 height 11
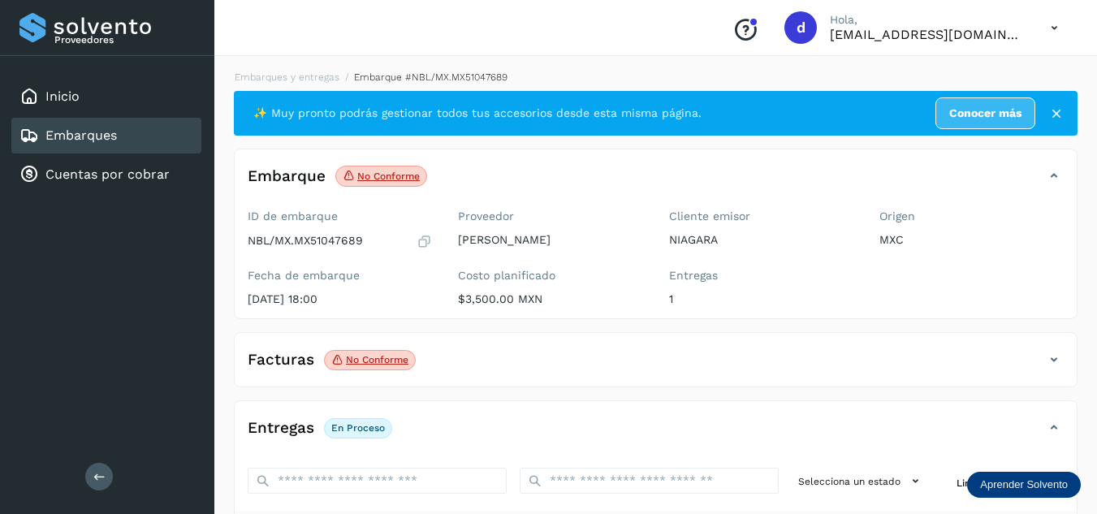
click at [1055, 362] on icon at bounding box center [1053, 359] width 19 height 19
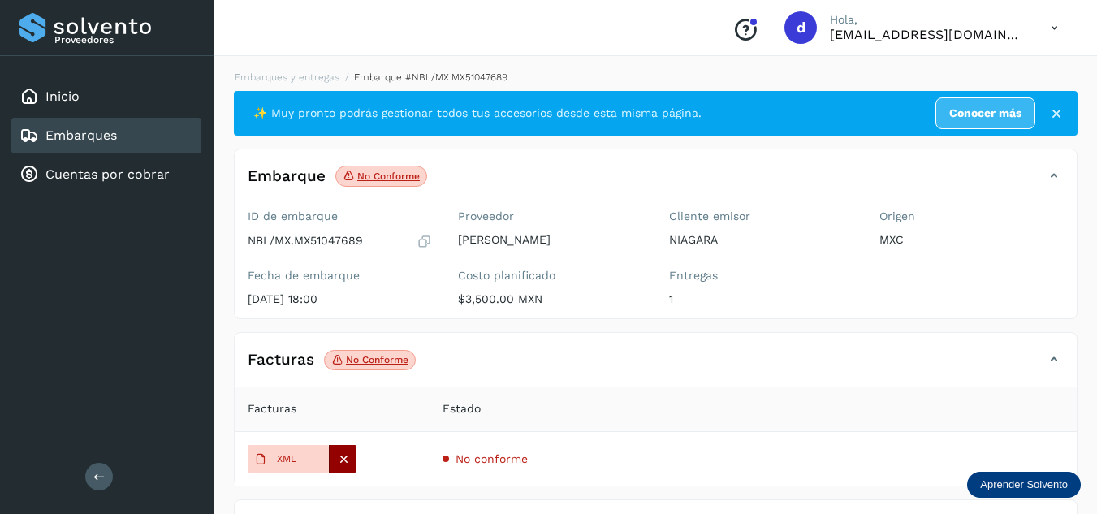
click at [338, 454] on icon at bounding box center [343, 458] width 15 height 15
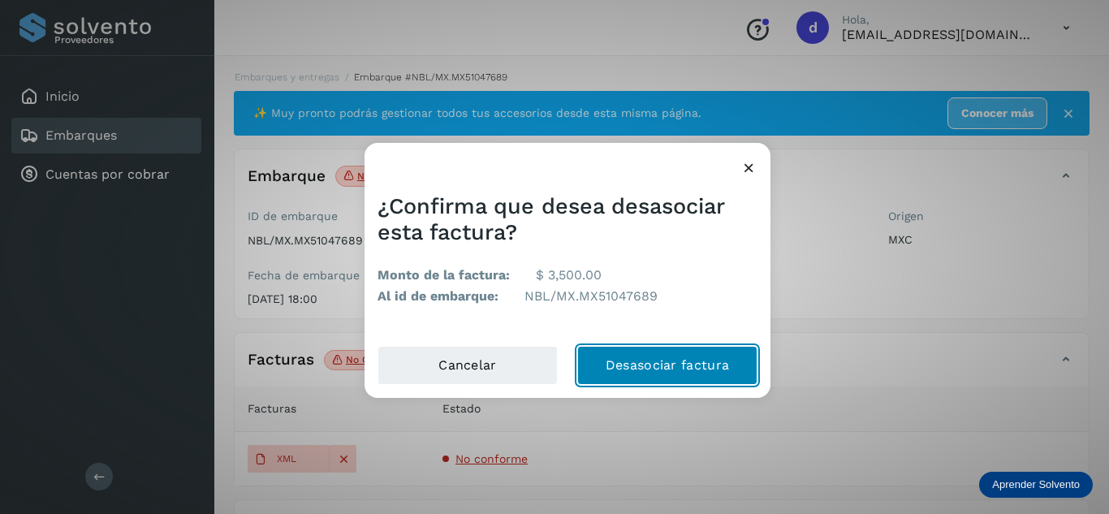
click at [715, 369] on button "Desasociar factura" at bounding box center [667, 365] width 180 height 39
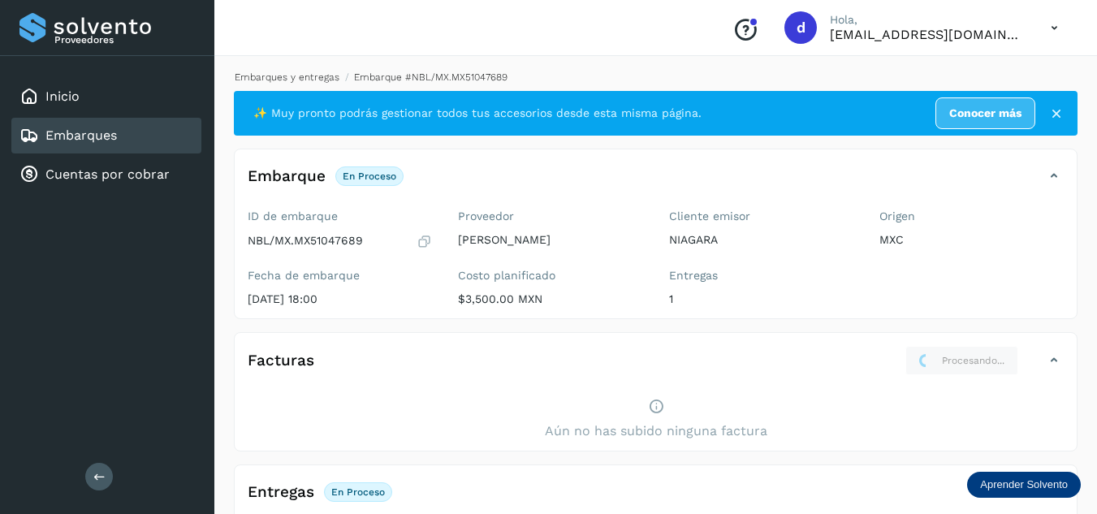
click at [334, 71] on link "Embarques y entregas" at bounding box center [287, 76] width 105 height 11
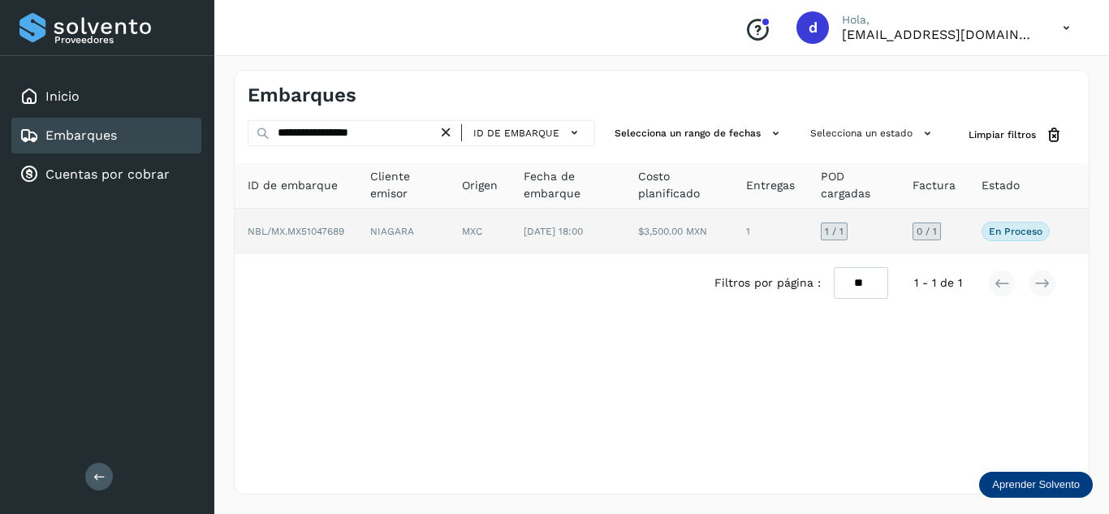
click at [331, 231] on span "NBL/MX.MX51047689" at bounding box center [296, 231] width 97 height 11
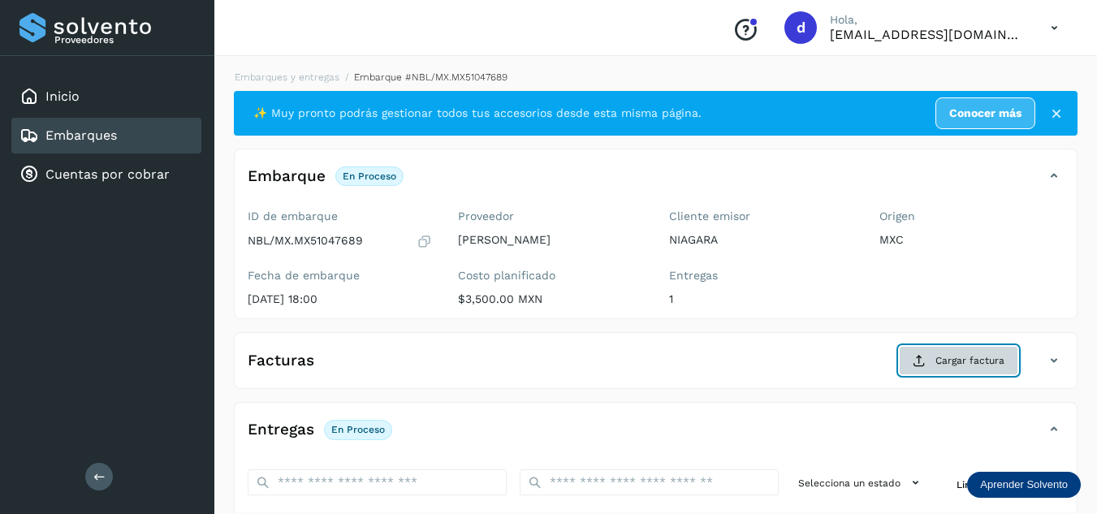
click at [958, 361] on span "Cargar factura" at bounding box center [969, 360] width 69 height 15
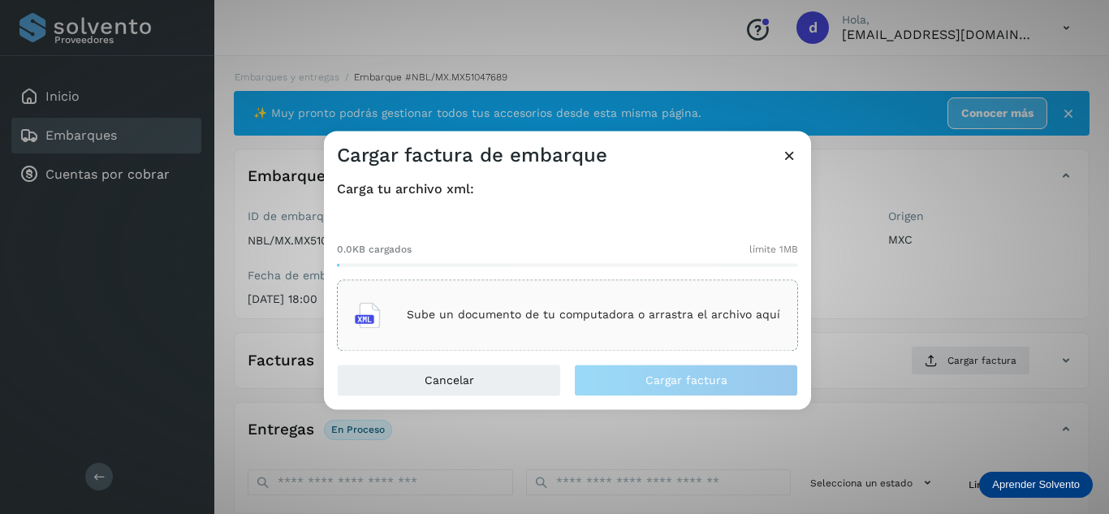
click at [775, 326] on div "Sube un documento de tu computadora o arrastra el archivo aquí" at bounding box center [567, 315] width 425 height 44
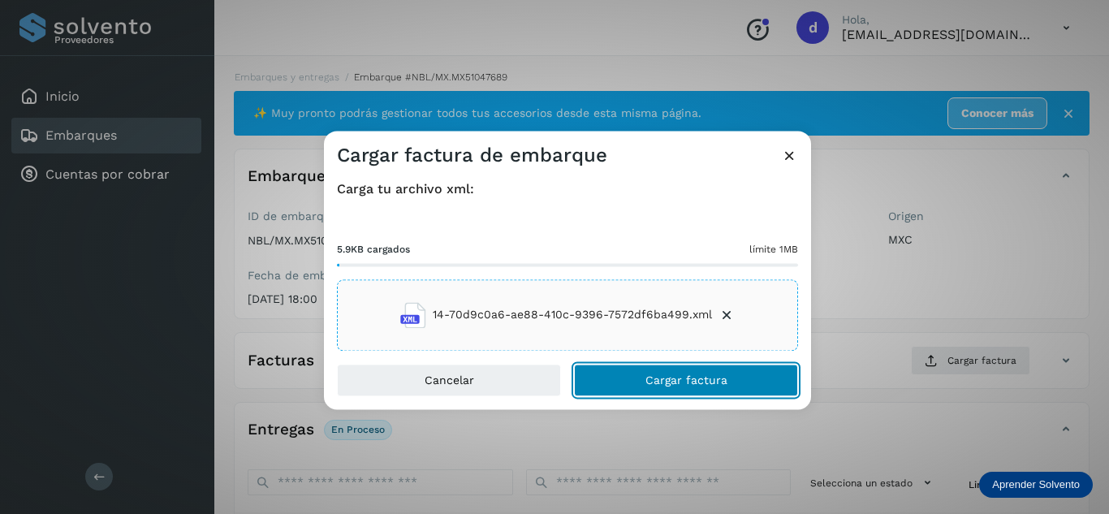
click at [622, 387] on button "Cargar factura" at bounding box center [686, 380] width 224 height 32
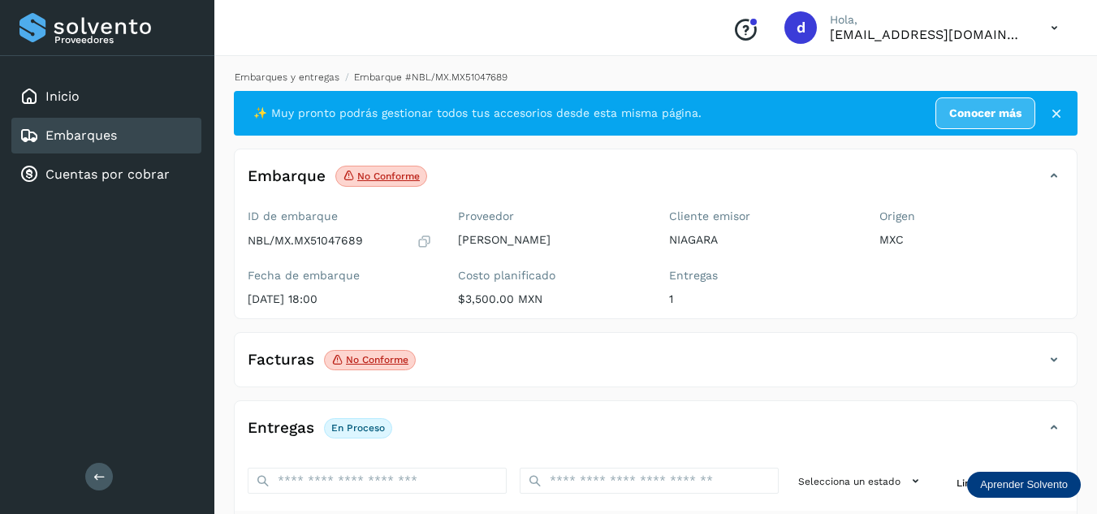
click at [332, 79] on link "Embarques y entregas" at bounding box center [287, 76] width 105 height 11
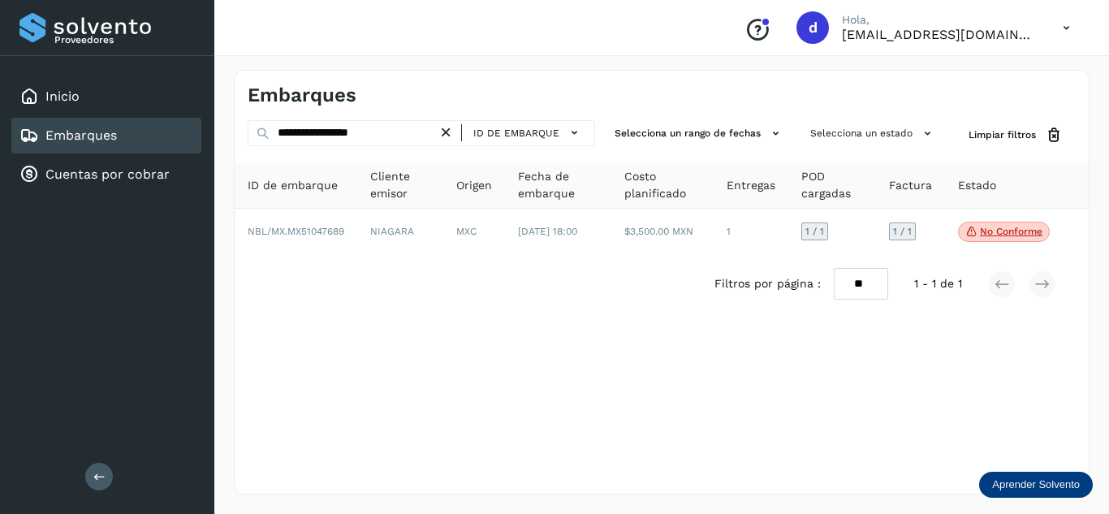
click at [447, 133] on icon at bounding box center [446, 132] width 17 height 17
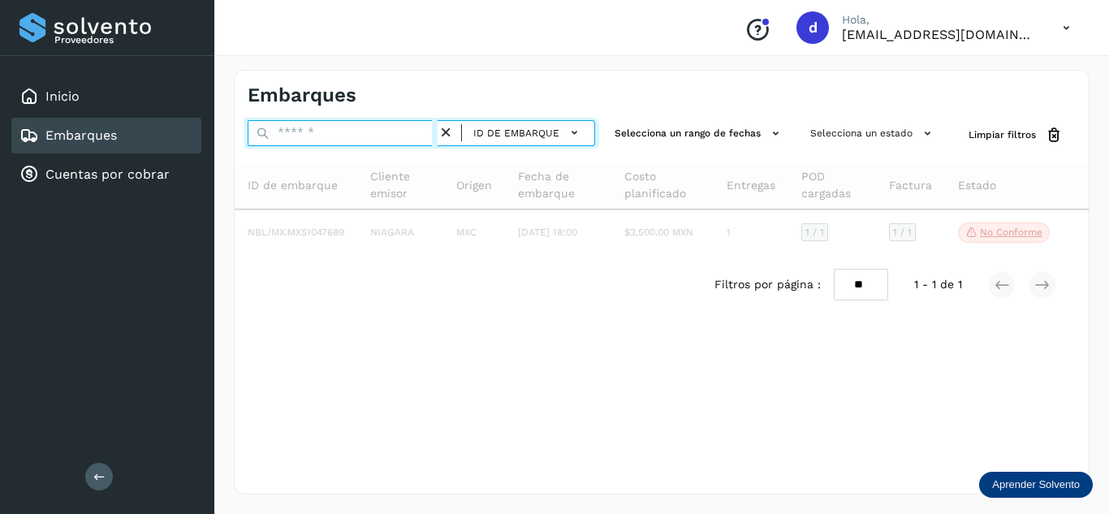
click at [405, 130] on input "text" at bounding box center [343, 133] width 190 height 26
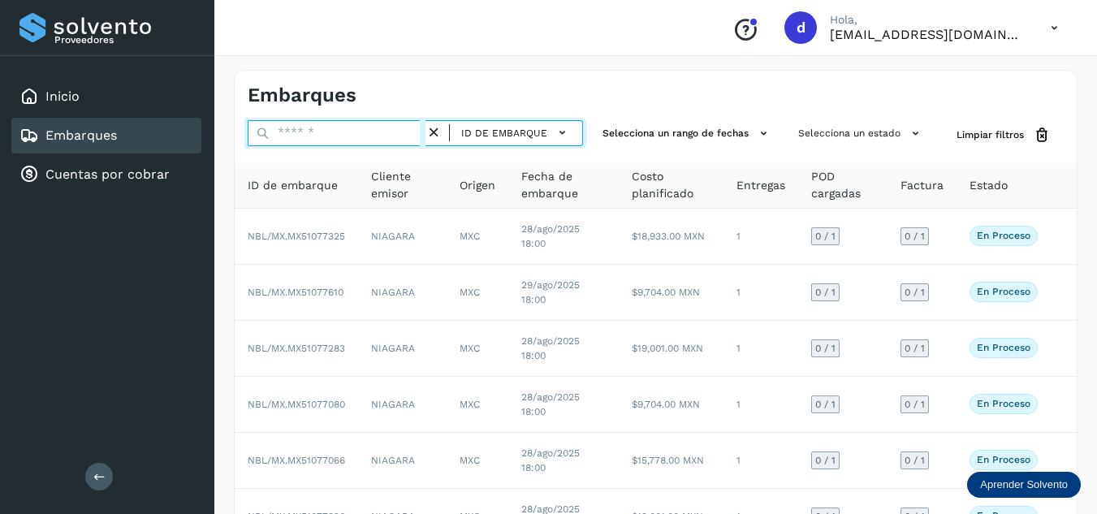
paste input "**********"
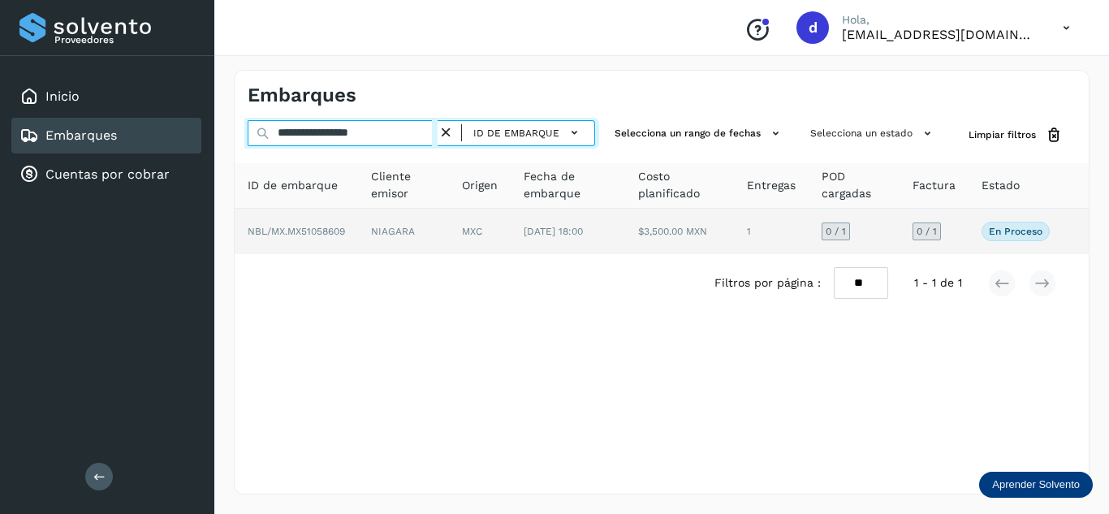
type input "**********"
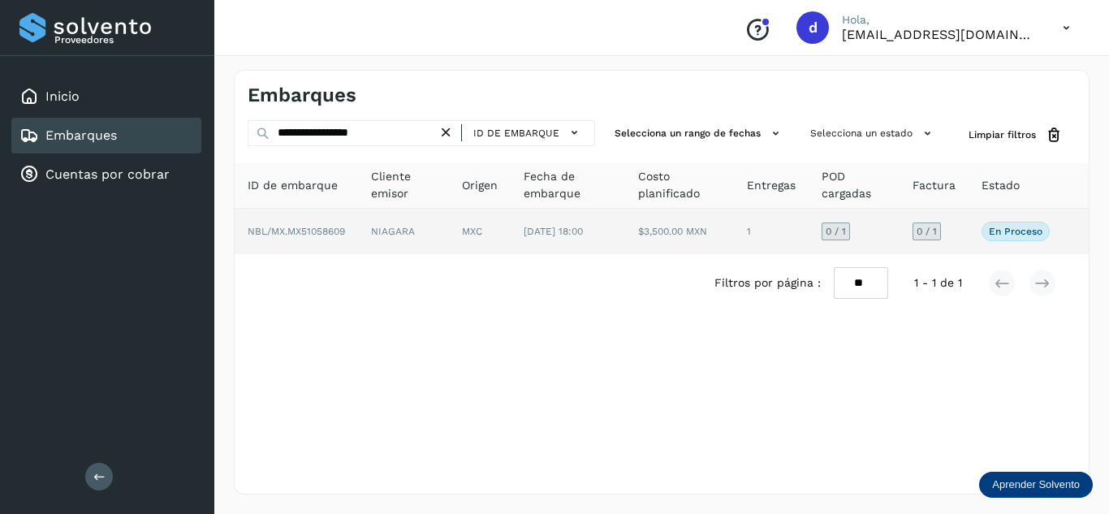
click at [338, 224] on td "NBL/MX.MX51058609" at bounding box center [296, 231] width 123 height 45
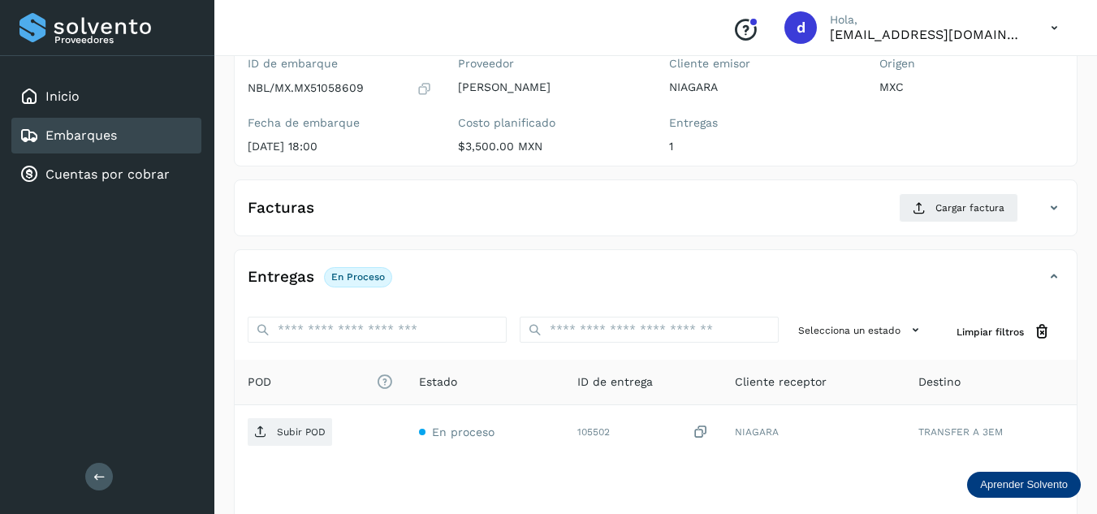
scroll to position [162, 0]
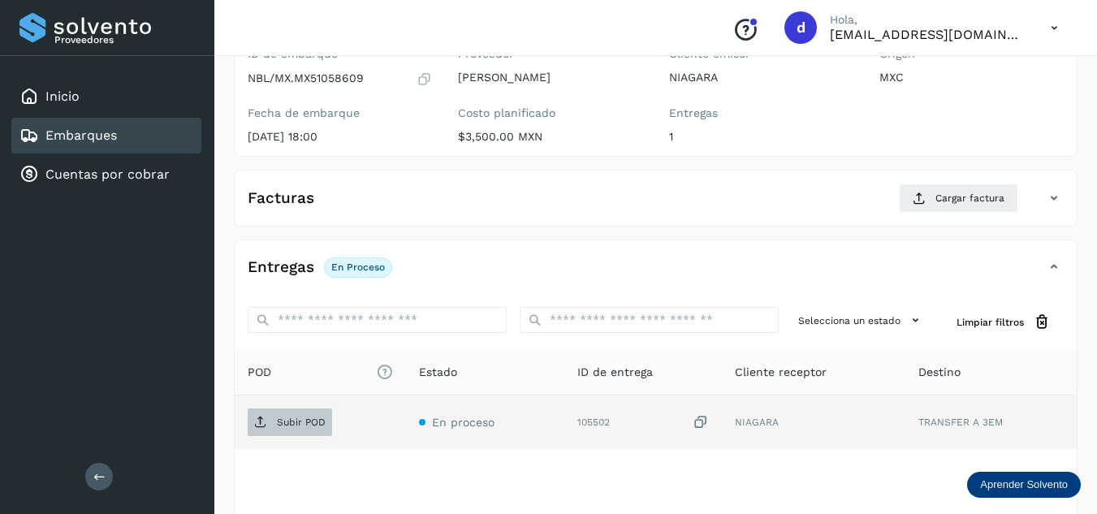
click at [268, 416] on span "Subir POD" at bounding box center [290, 422] width 84 height 26
